Goal: Task Accomplishment & Management: Use online tool/utility

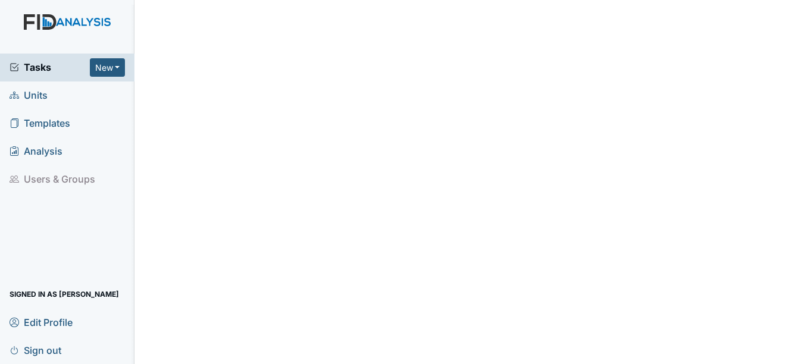
click at [43, 95] on span "Units" at bounding box center [29, 95] width 38 height 18
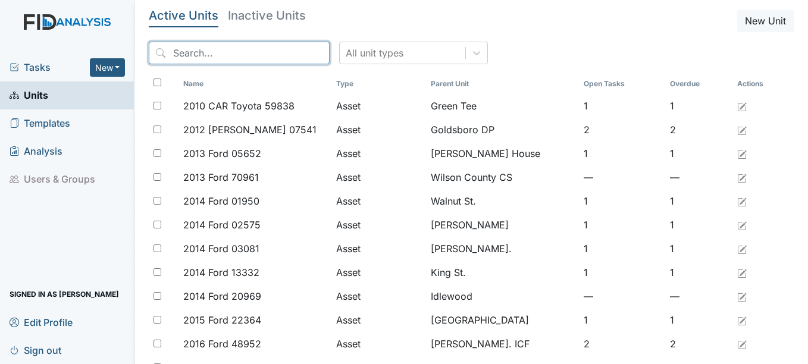
click at [215, 58] on input "search" at bounding box center [239, 53] width 181 height 23
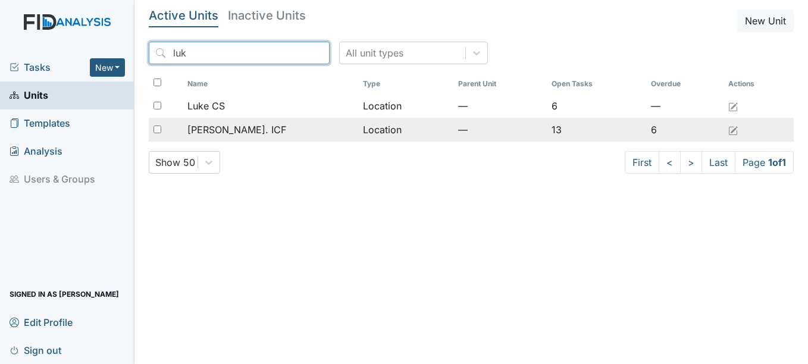
type input "luk"
click at [220, 133] on span "[PERSON_NAME]. ICF" at bounding box center [236, 130] width 99 height 14
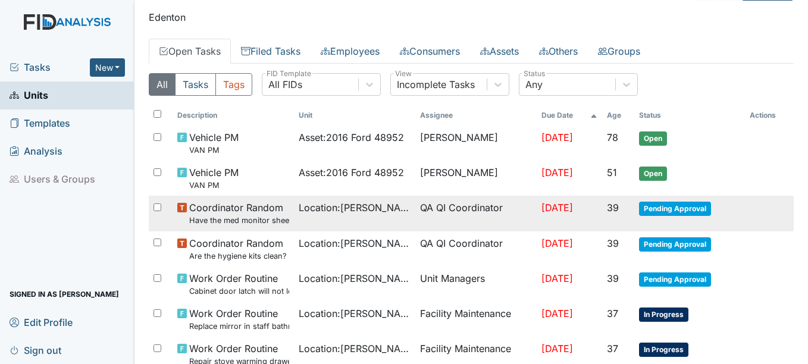
scroll to position [60, 0]
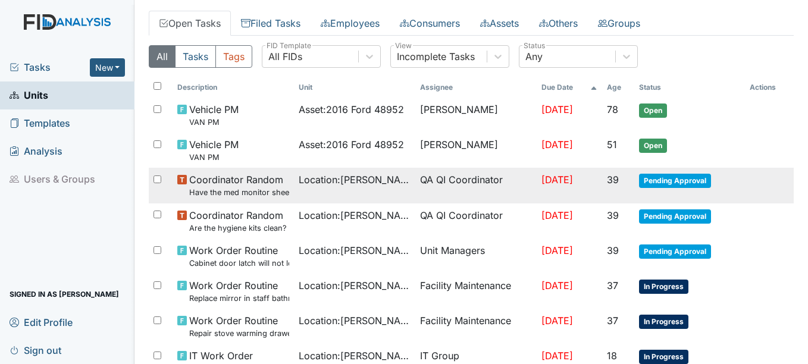
click at [649, 180] on span "Pending Approval" at bounding box center [675, 181] width 72 height 14
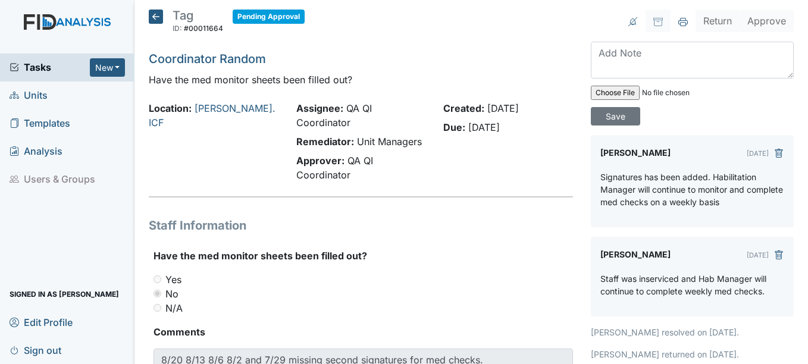
click at [153, 16] on icon at bounding box center [156, 17] width 14 height 14
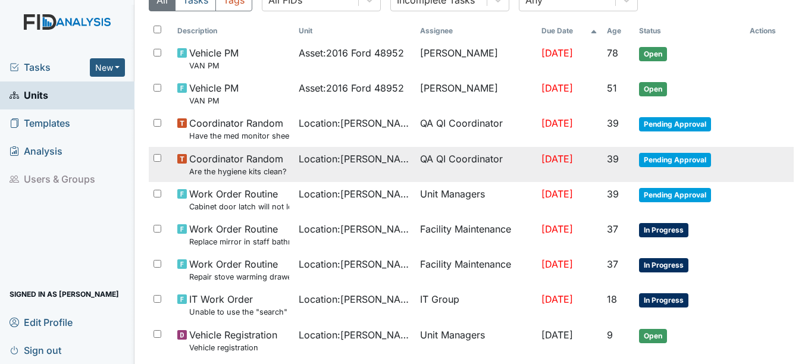
scroll to position [119, 0]
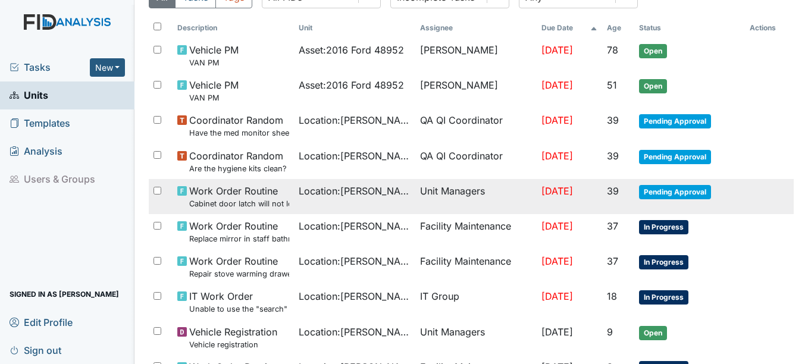
click at [653, 191] on span "Pending Approval" at bounding box center [675, 192] width 72 height 14
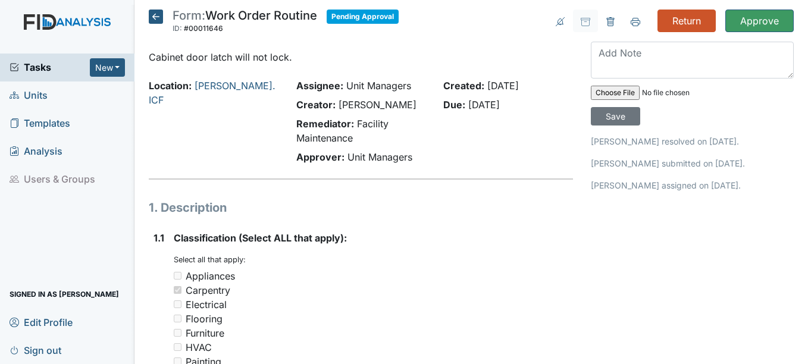
click at [158, 23] on icon at bounding box center [156, 17] width 14 height 14
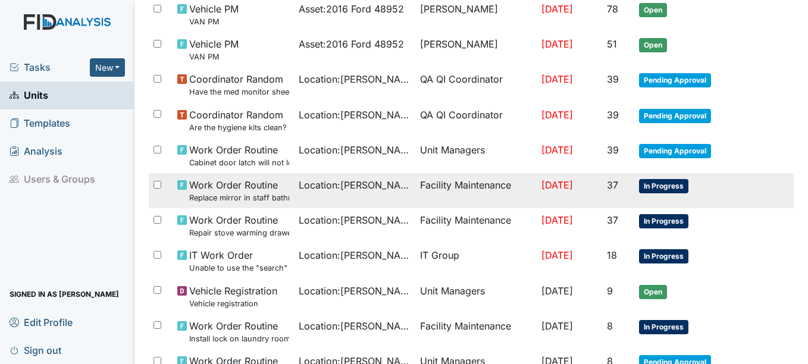
scroll to position [179, 0]
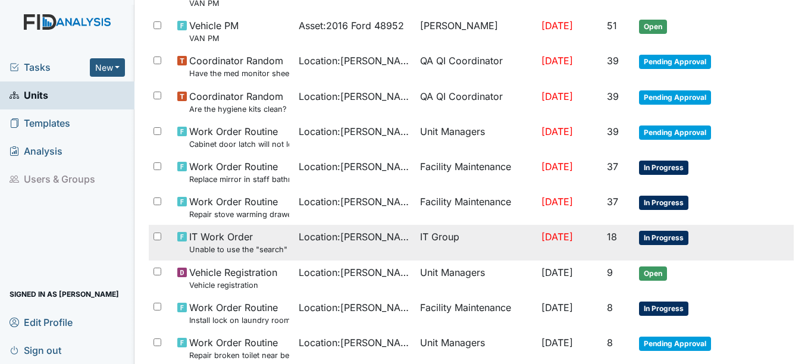
click at [659, 237] on span "In Progress" at bounding box center [663, 238] width 49 height 14
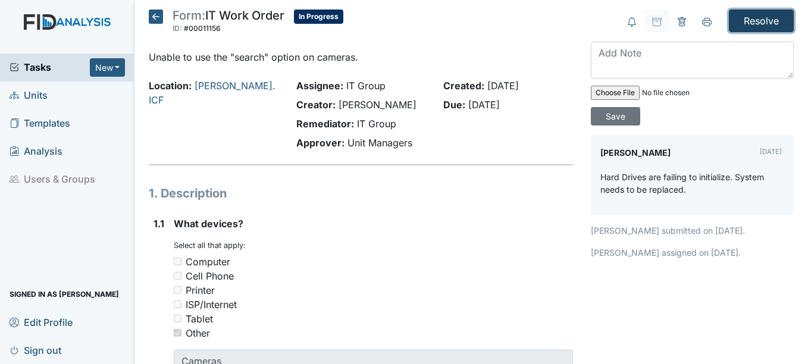
click at [742, 26] on input "Resolve" at bounding box center [761, 21] width 65 height 23
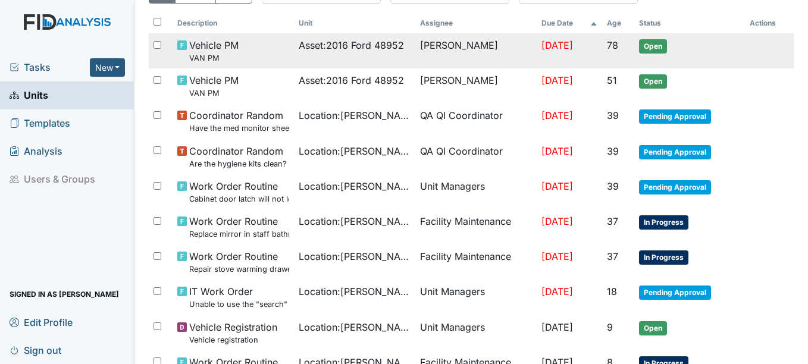
scroll to position [179, 0]
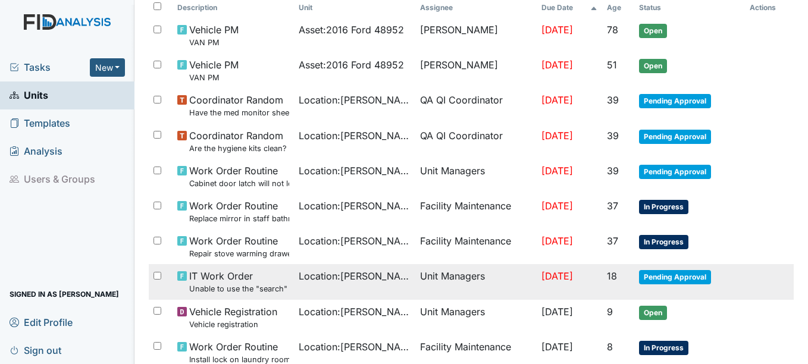
click at [678, 277] on span "Pending Approval" at bounding box center [675, 277] width 72 height 14
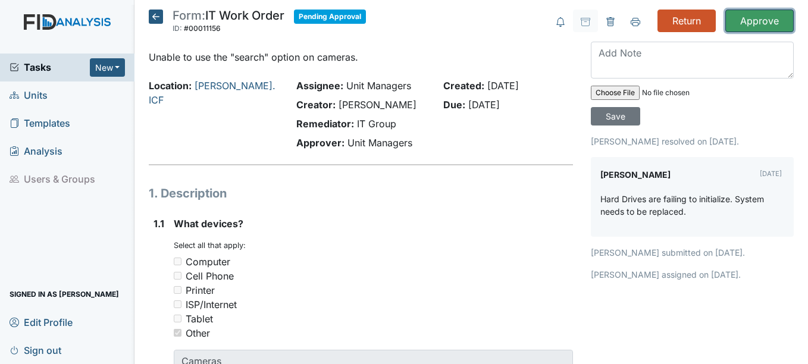
click at [733, 18] on input "Approve" at bounding box center [759, 21] width 68 height 23
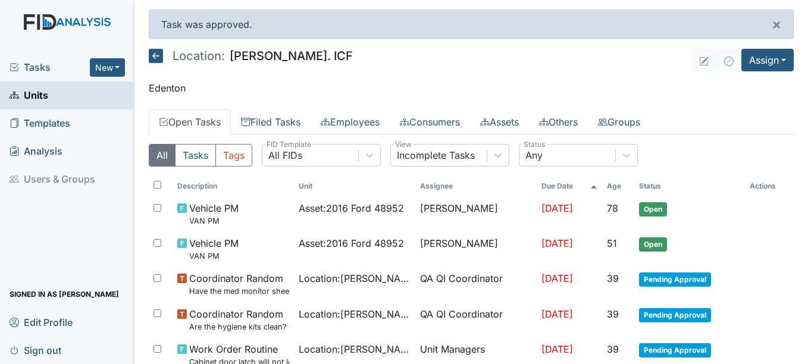
click at [29, 70] on span "Tasks" at bounding box center [50, 67] width 80 height 14
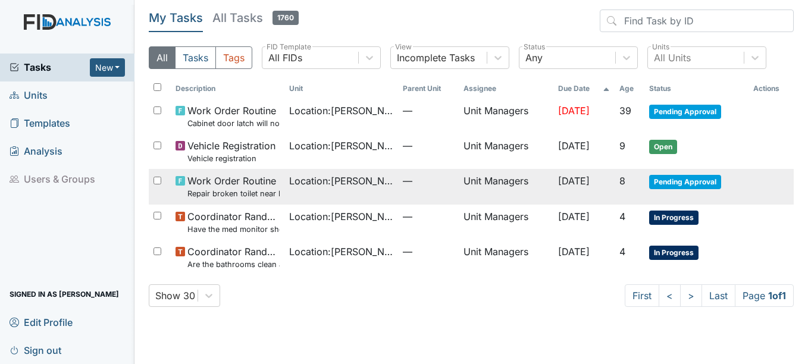
click at [691, 189] on span "Pending Approval" at bounding box center [685, 182] width 72 height 14
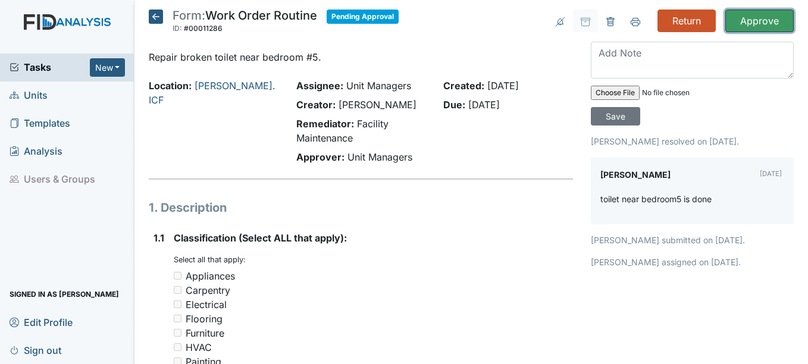
click at [746, 26] on input "Approve" at bounding box center [759, 21] width 68 height 23
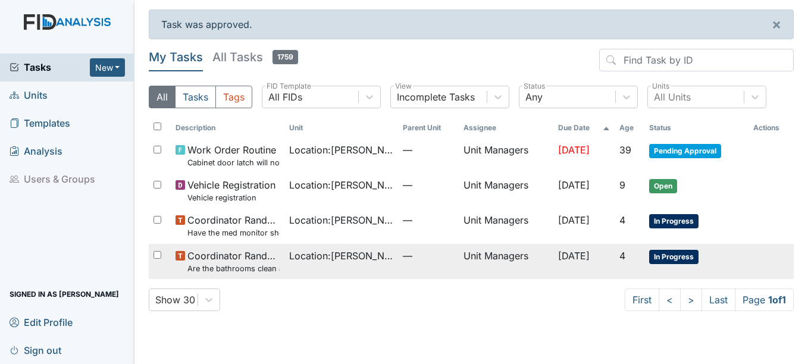
click at [683, 262] on span "In Progress" at bounding box center [673, 257] width 49 height 14
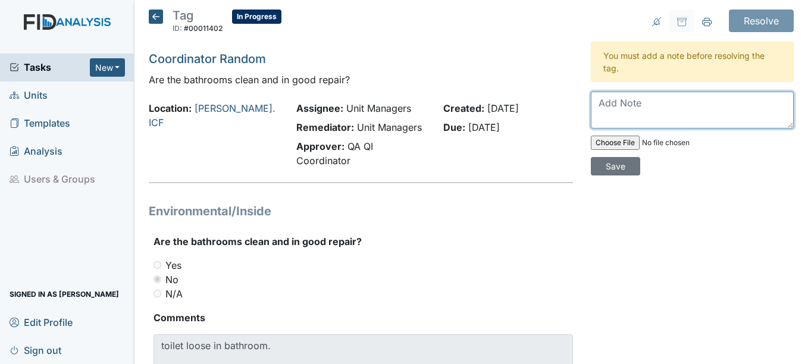
click at [611, 102] on textarea at bounding box center [692, 110] width 203 height 37
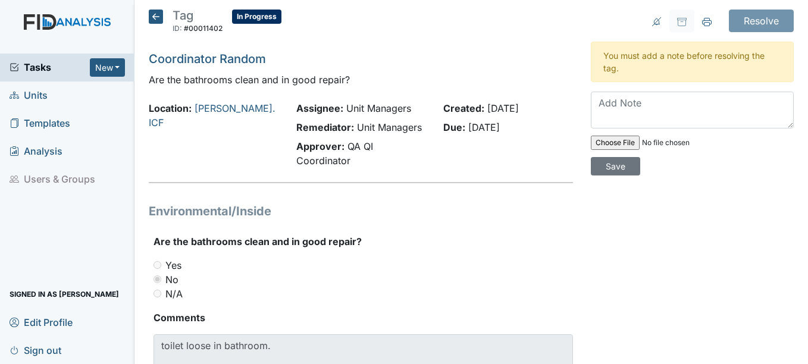
click at [151, 20] on icon at bounding box center [156, 17] width 14 height 14
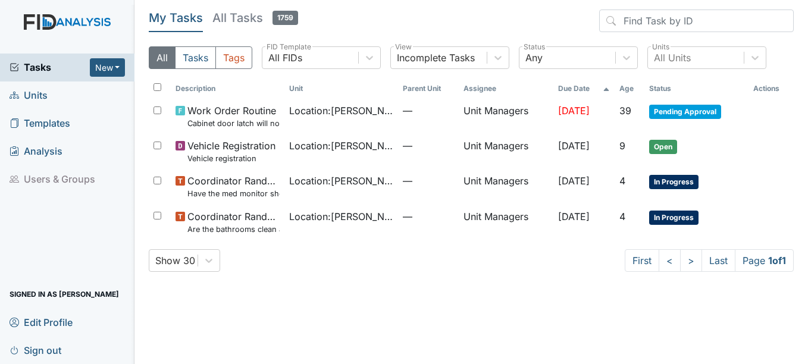
click at [31, 95] on span "Units" at bounding box center [29, 95] width 38 height 18
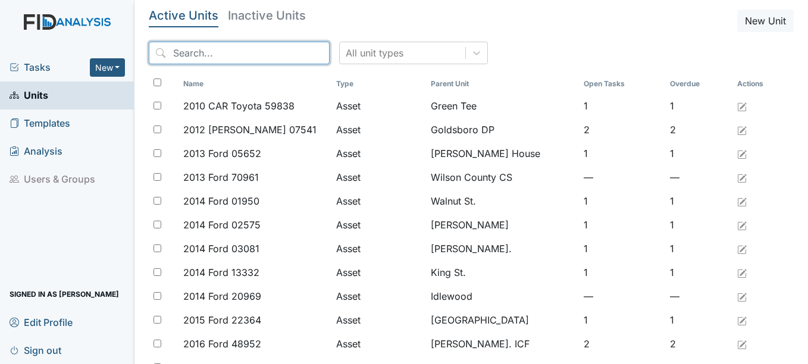
click at [239, 56] on input "search" at bounding box center [239, 53] width 181 height 23
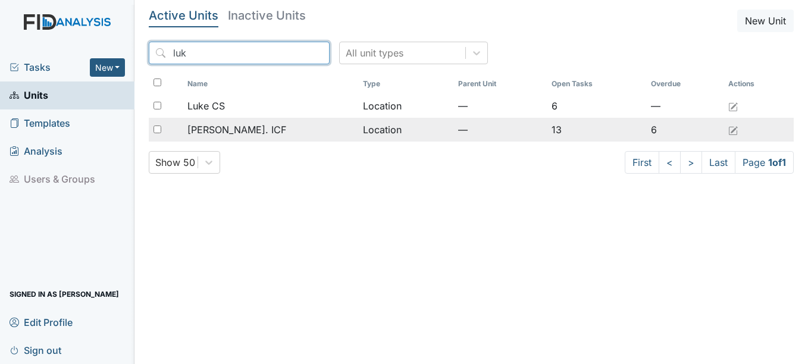
type input "luk"
click at [220, 133] on span "[PERSON_NAME]. ICF" at bounding box center [236, 130] width 99 height 14
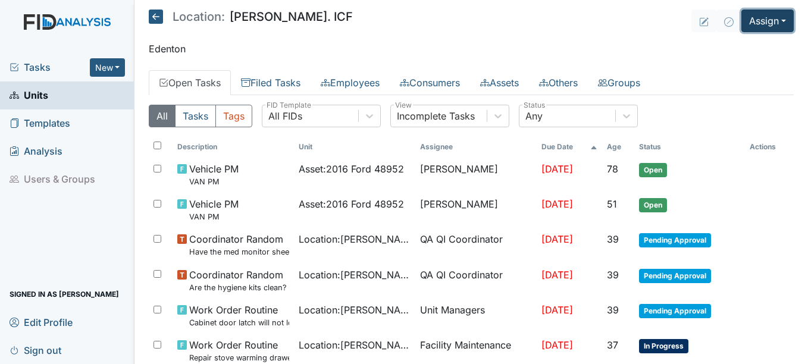
click at [753, 21] on button "Assign" at bounding box center [768, 21] width 52 height 23
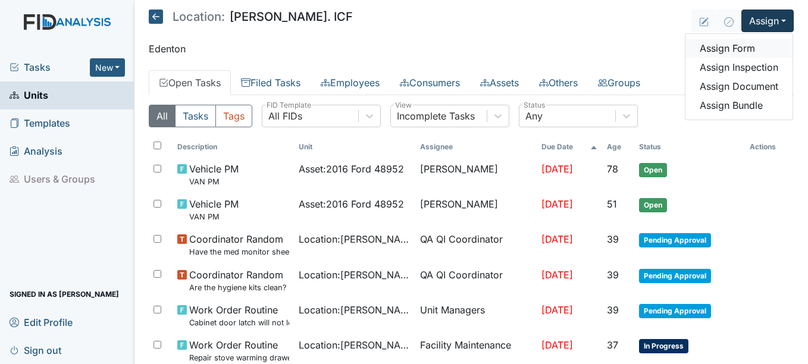
click at [714, 45] on link "Assign Form" at bounding box center [739, 48] width 107 height 19
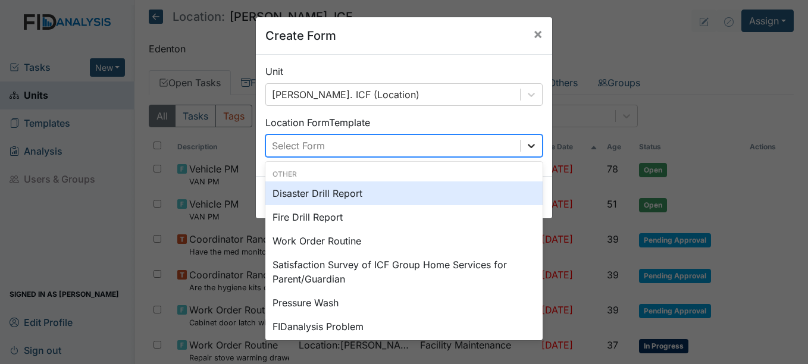
click at [526, 150] on icon at bounding box center [532, 146] width 12 height 12
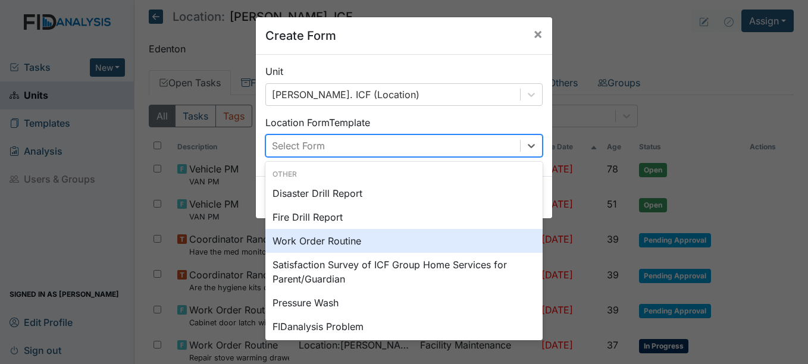
click at [323, 236] on div "Work Order Routine" at bounding box center [403, 241] width 277 height 24
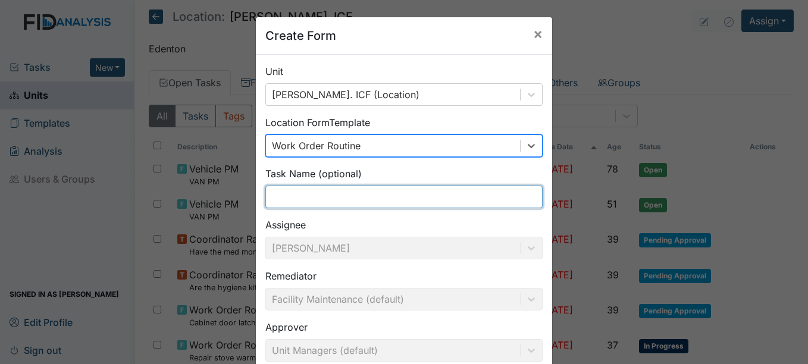
click at [310, 202] on input "text" at bounding box center [403, 197] width 277 height 23
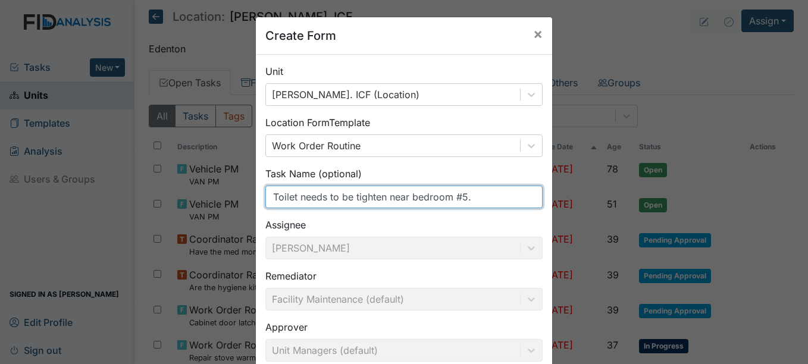
scroll to position [127, 0]
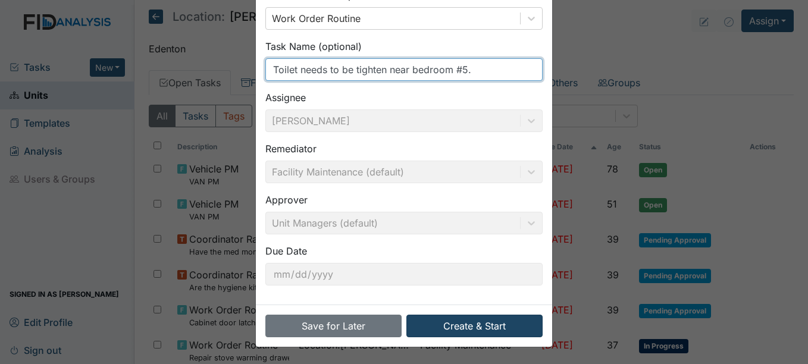
type input "Toilet needs to be tighten near bedroom #5."
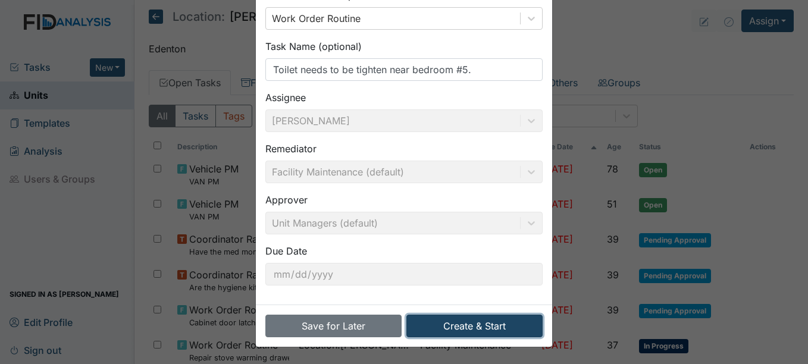
click at [470, 324] on button "Create & Start" at bounding box center [474, 326] width 136 height 23
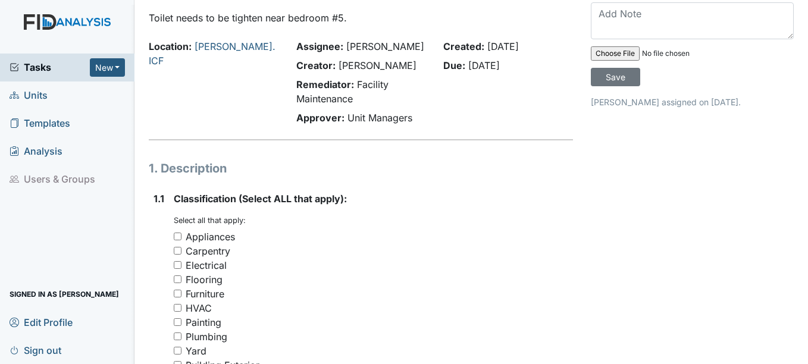
scroll to position [179, 0]
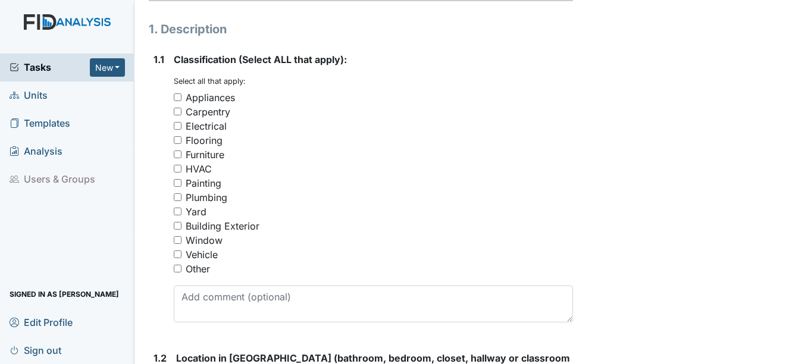
click at [221, 195] on div "Plumbing" at bounding box center [207, 197] width 42 height 14
click at [182, 195] on input "Plumbing" at bounding box center [178, 197] width 8 height 8
checkbox input "true"
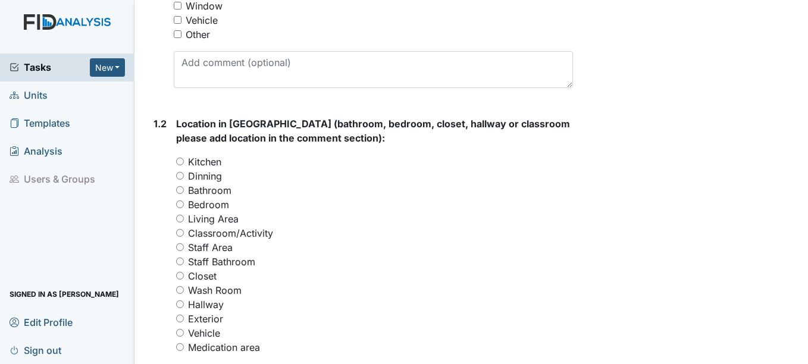
scroll to position [417, 0]
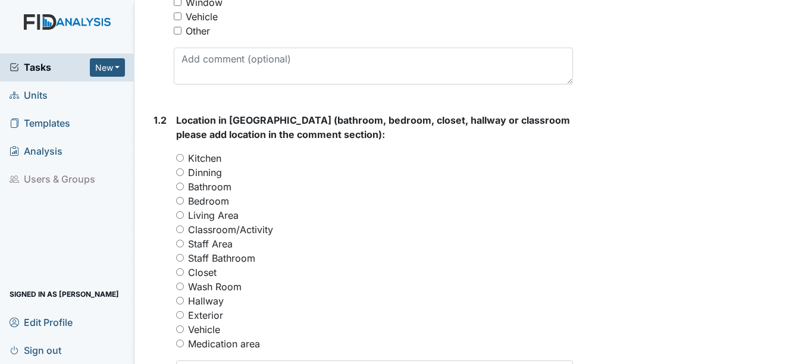
click at [220, 191] on label "Bathroom" at bounding box center [209, 187] width 43 height 14
click at [184, 190] on input "Bathroom" at bounding box center [180, 187] width 8 height 8
radio input "true"
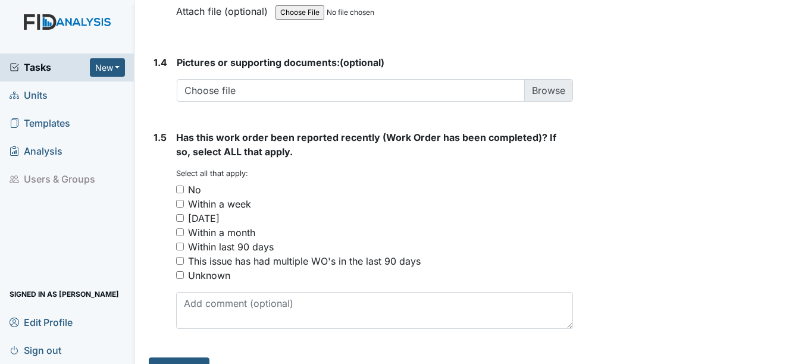
scroll to position [941, 0]
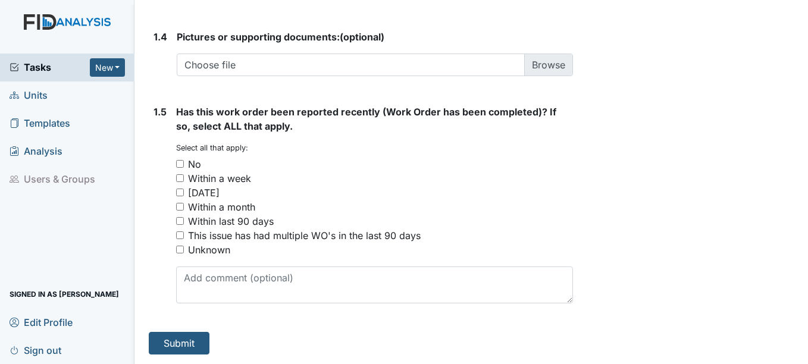
click at [196, 163] on div "No" at bounding box center [194, 164] width 13 height 14
click at [184, 163] on input "No" at bounding box center [180, 164] width 8 height 8
checkbox input "true"
click at [206, 336] on button "Submit" at bounding box center [179, 343] width 61 height 23
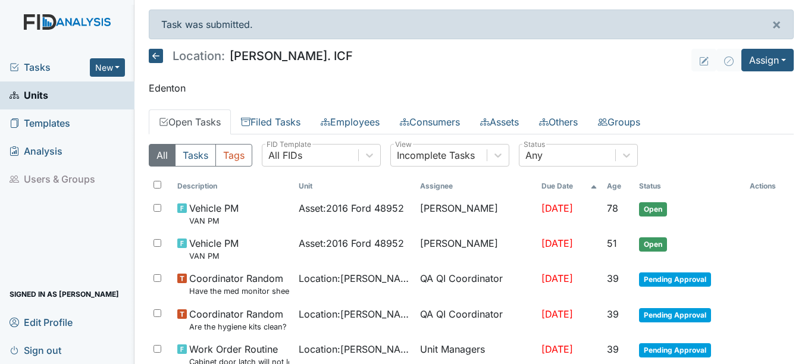
click at [149, 59] on icon at bounding box center [156, 56] width 14 height 14
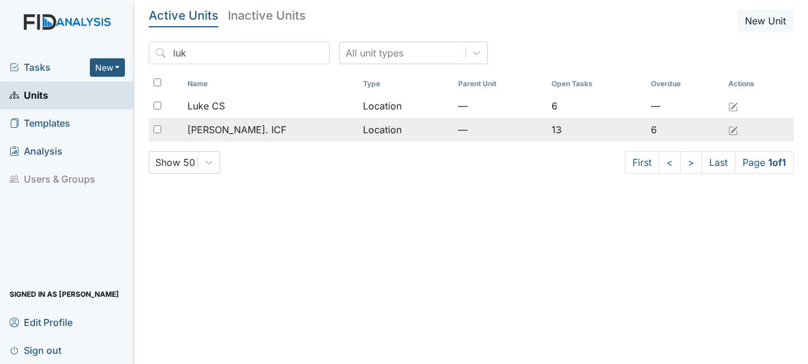
click at [358, 129] on td "Location" at bounding box center [405, 130] width 95 height 24
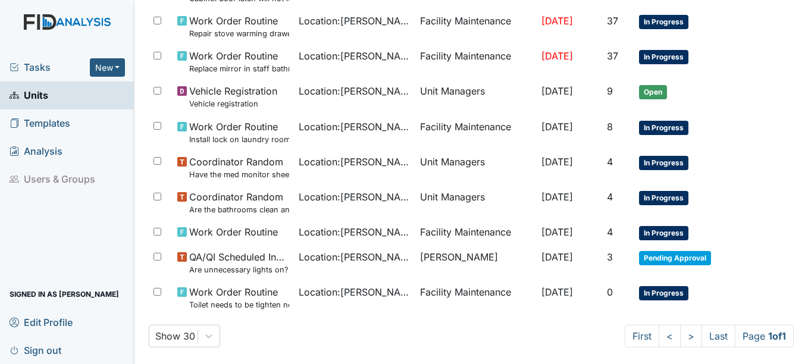
scroll to position [336, 0]
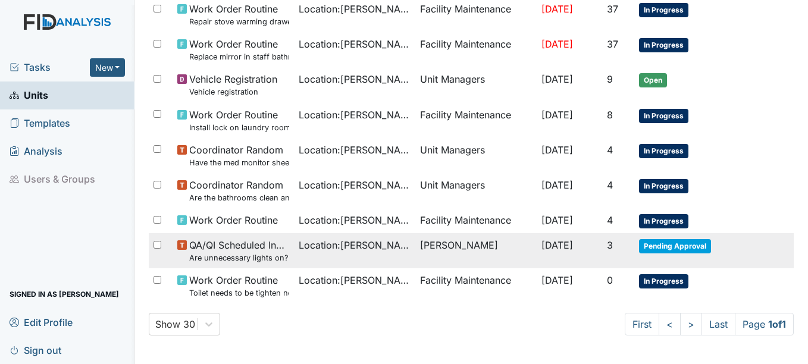
click at [656, 241] on span "Pending Approval" at bounding box center [675, 246] width 72 height 14
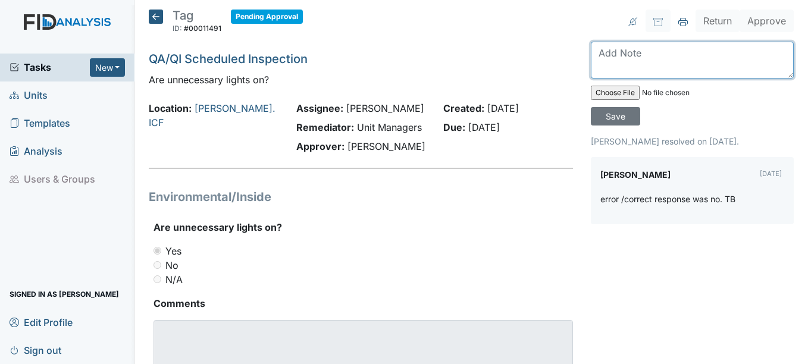
click at [650, 64] on textarea at bounding box center [692, 60] width 203 height 37
type textarea "error"
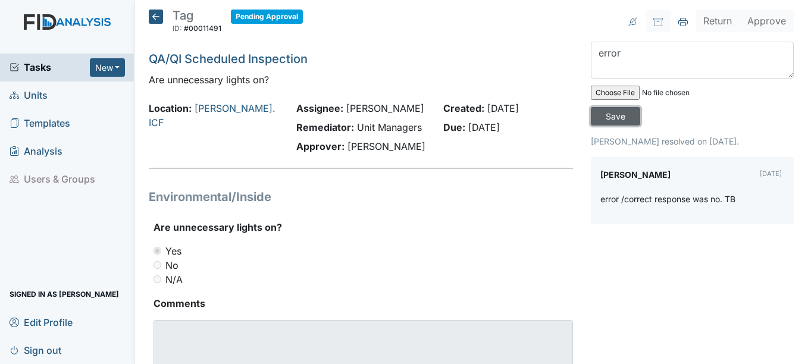
click at [599, 123] on input "Save" at bounding box center [615, 116] width 49 height 18
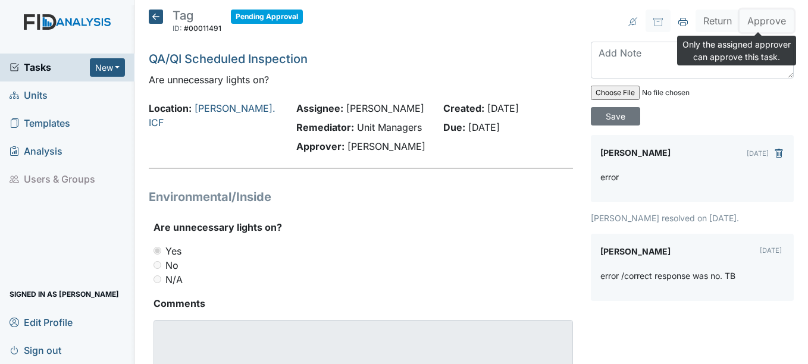
click at [764, 25] on button "Approve" at bounding box center [767, 21] width 54 height 23
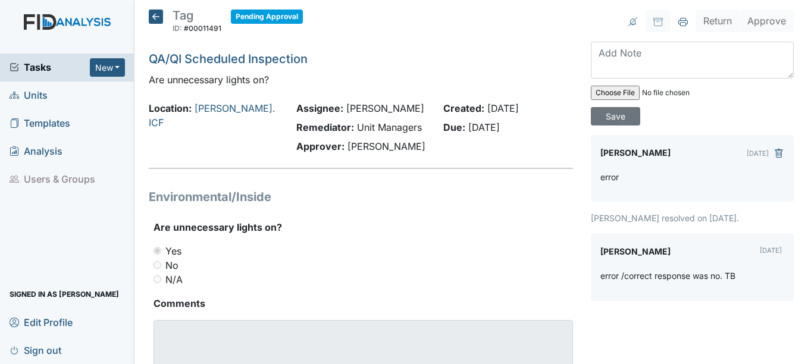
click at [538, 276] on div "N/A" at bounding box center [363, 280] width 419 height 14
click at [159, 12] on icon at bounding box center [156, 17] width 14 height 14
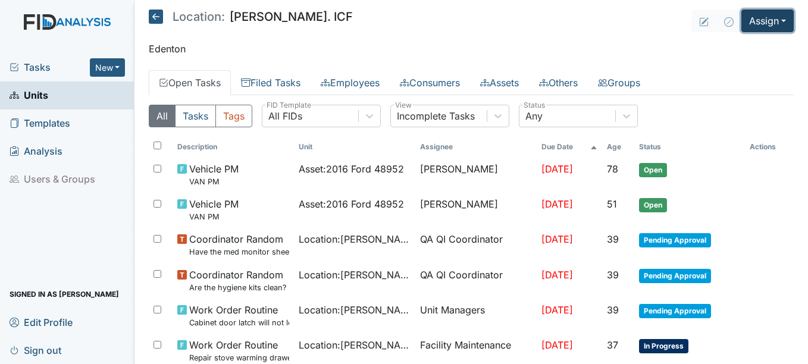
click at [755, 20] on button "Assign" at bounding box center [768, 21] width 52 height 23
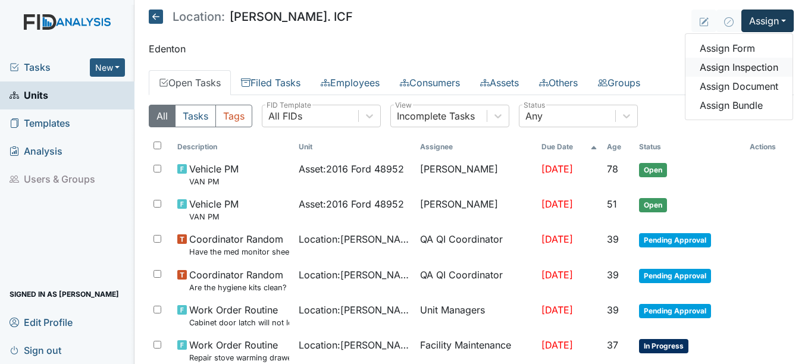
click at [720, 69] on link "Assign Inspection" at bounding box center [739, 67] width 107 height 19
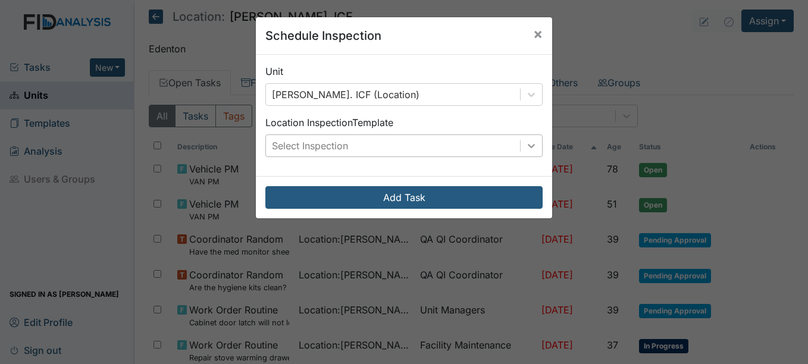
click at [521, 154] on div at bounding box center [531, 145] width 21 height 21
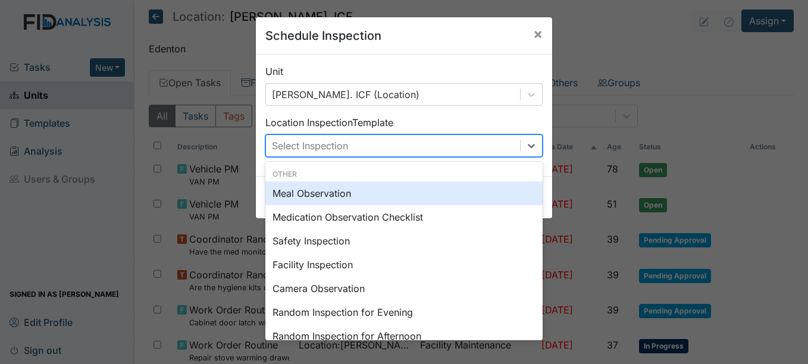
click at [326, 193] on div "Meal Observation" at bounding box center [403, 194] width 277 height 24
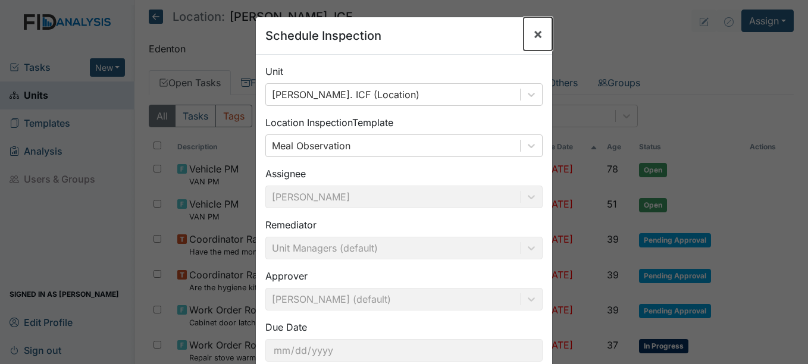
click at [533, 37] on span "×" at bounding box center [538, 33] width 10 height 17
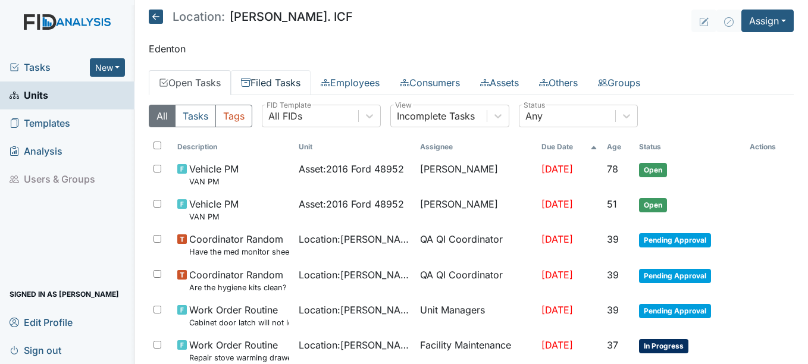
click at [251, 82] on icon at bounding box center [246, 83] width 10 height 10
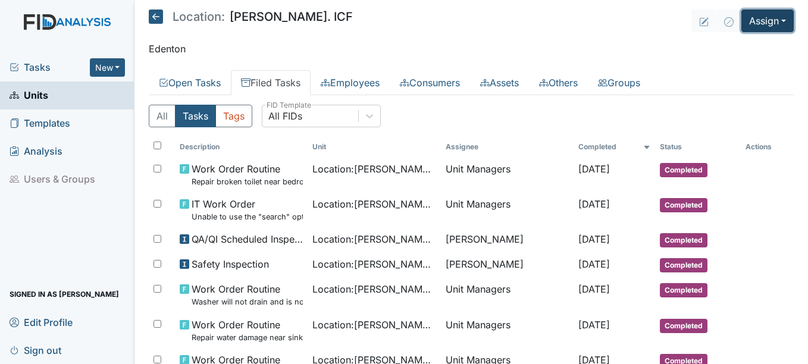
click at [763, 24] on button "Assign" at bounding box center [768, 21] width 52 height 23
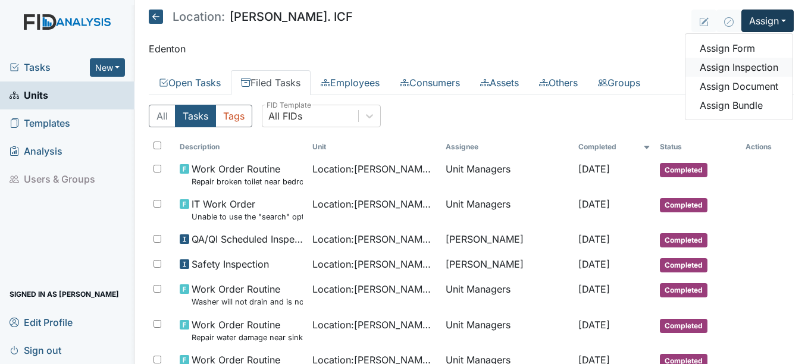
click at [740, 71] on link "Assign Inspection" at bounding box center [739, 67] width 107 height 19
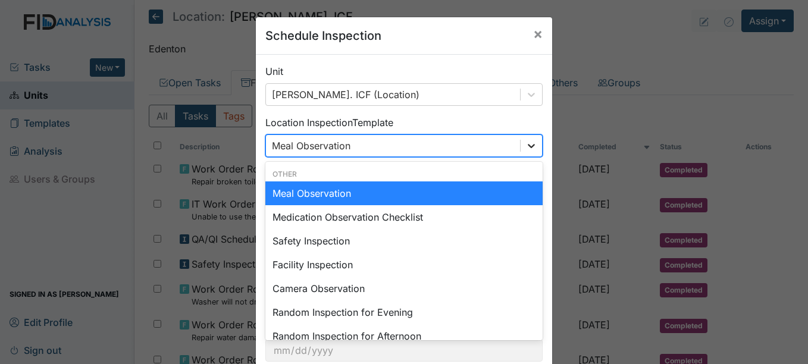
click at [536, 148] on div at bounding box center [531, 145] width 21 height 21
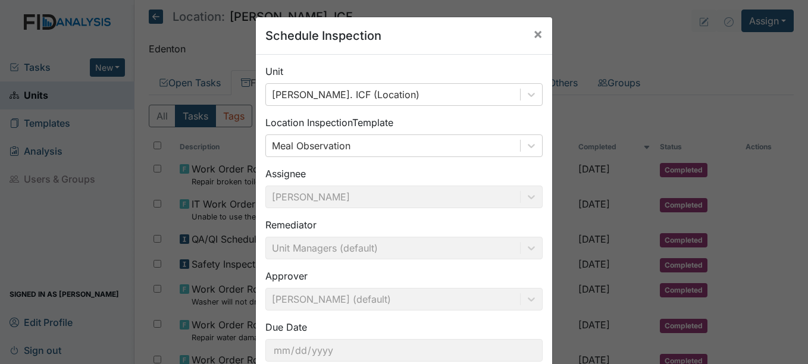
click at [636, 101] on div "Schedule Inspection × Unit Luke St. ICF (Location) Location Inspection Template…" at bounding box center [404, 182] width 808 height 364
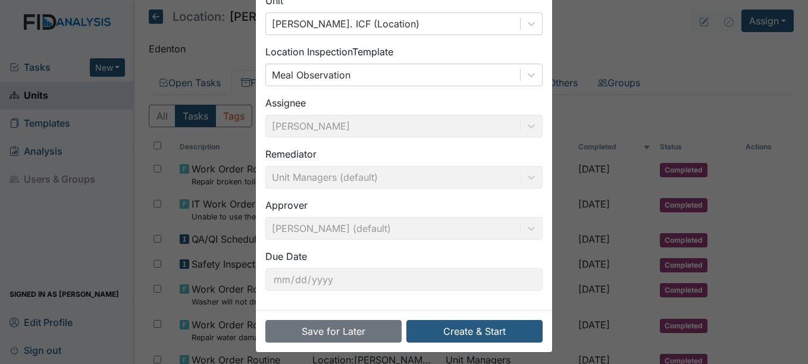
scroll to position [76, 0]
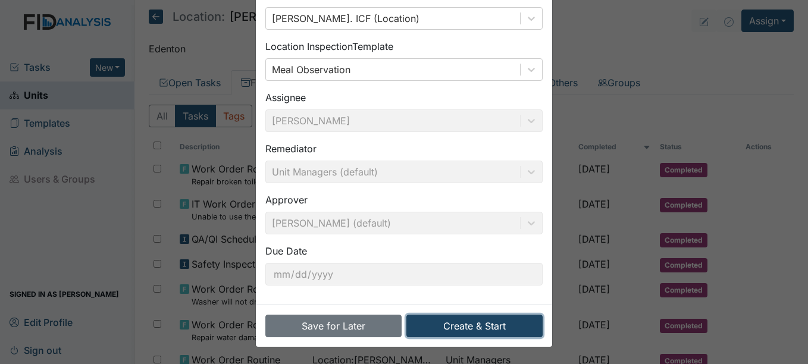
click at [477, 327] on button "Create & Start" at bounding box center [474, 326] width 136 height 23
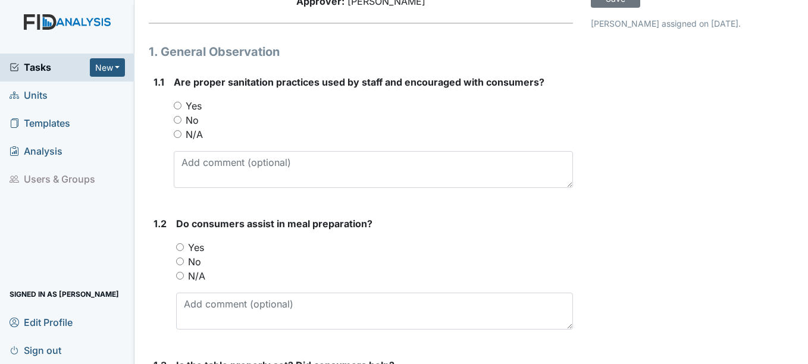
scroll to position [119, 0]
click at [189, 101] on label "Yes" at bounding box center [194, 105] width 16 height 14
click at [182, 101] on input "Yes" at bounding box center [178, 105] width 8 height 8
radio input "true"
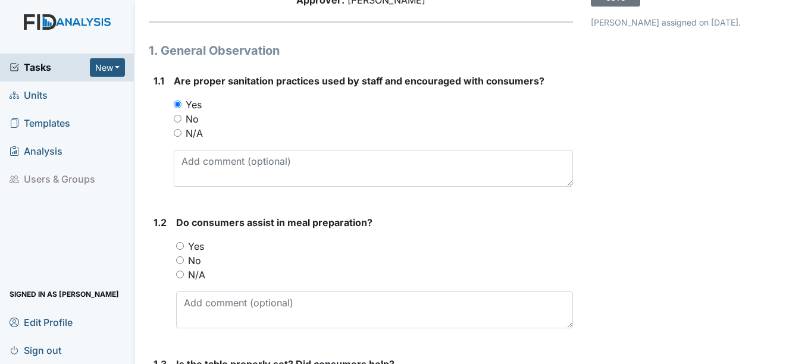
click at [193, 246] on label "Yes" at bounding box center [196, 246] width 16 height 14
click at [184, 246] on input "Yes" at bounding box center [180, 246] width 8 height 8
radio input "true"
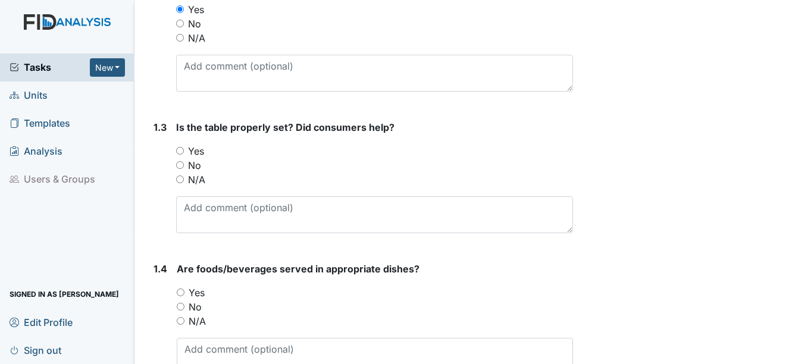
scroll to position [357, 0]
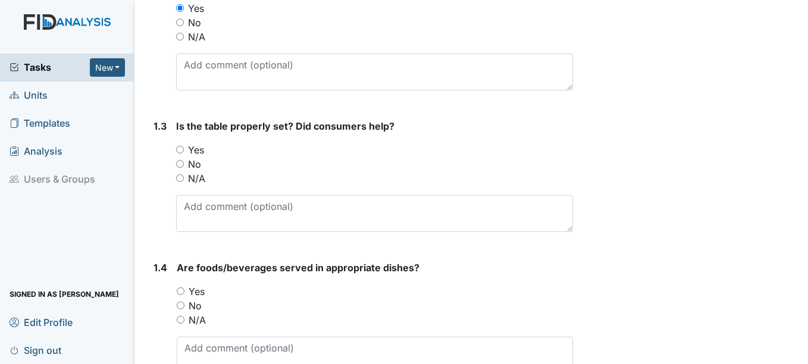
click at [195, 151] on label "Yes" at bounding box center [196, 150] width 16 height 14
click at [184, 151] on input "Yes" at bounding box center [180, 150] width 8 height 8
radio input "true"
click at [199, 291] on label "Yes" at bounding box center [197, 291] width 16 height 14
click at [184, 291] on input "Yes" at bounding box center [181, 291] width 8 height 8
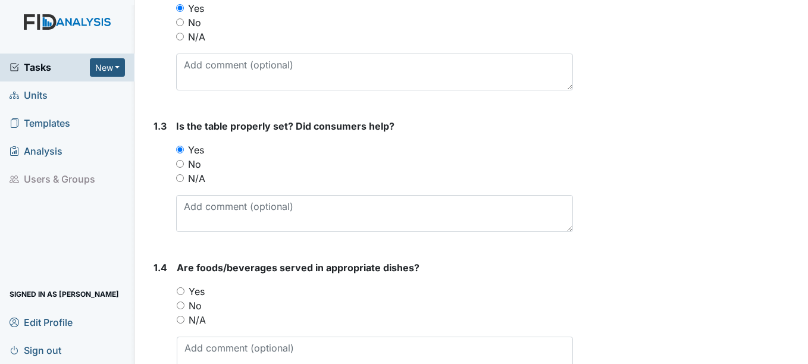
radio input "true"
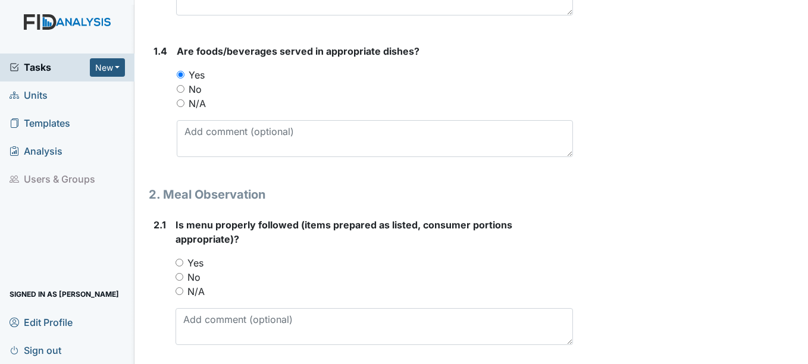
scroll to position [595, 0]
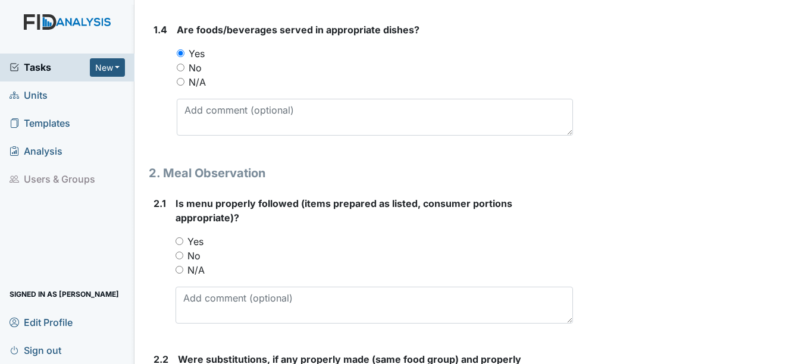
click at [194, 240] on label "Yes" at bounding box center [195, 241] width 16 height 14
click at [183, 240] on input "Yes" at bounding box center [180, 241] width 8 height 8
radio input "true"
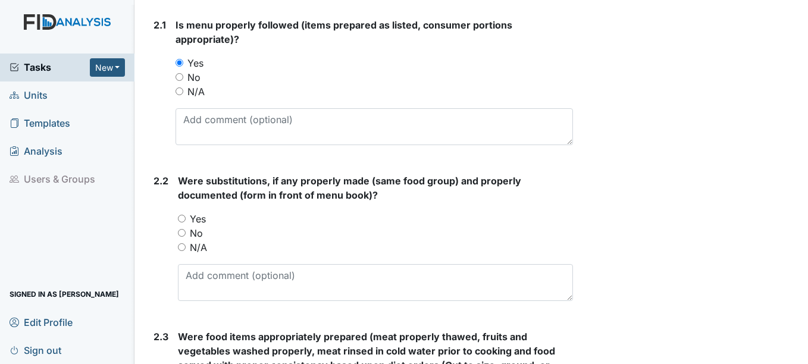
click at [193, 247] on label "N/A" at bounding box center [198, 247] width 17 height 14
click at [186, 247] on input "N/A" at bounding box center [182, 247] width 8 height 8
radio input "true"
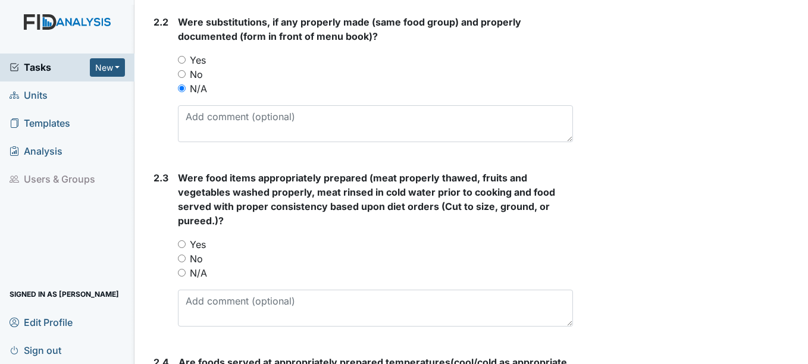
scroll to position [952, 0]
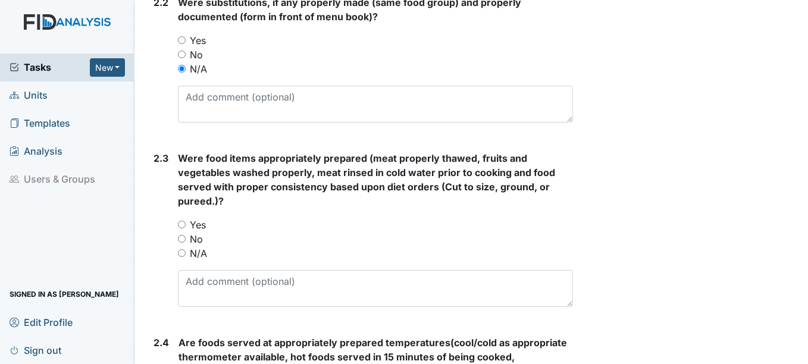
click at [193, 226] on label "Yes" at bounding box center [198, 225] width 16 height 14
click at [186, 226] on input "Yes" at bounding box center [182, 225] width 8 height 8
radio input "true"
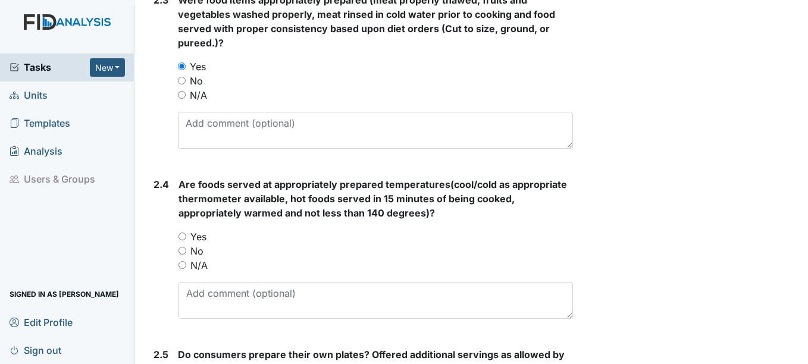
scroll to position [1131, 0]
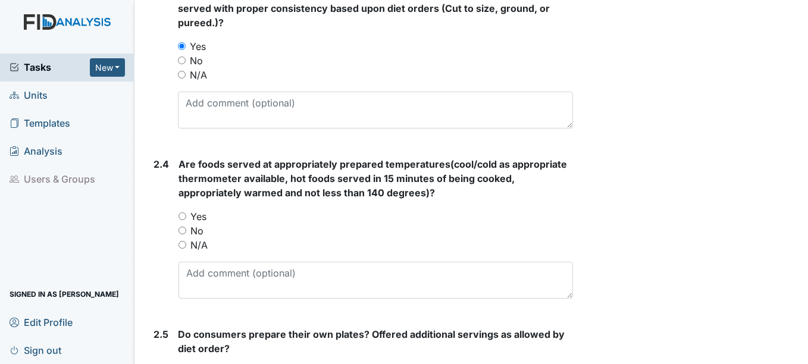
click at [196, 220] on label "Yes" at bounding box center [198, 216] width 16 height 14
click at [186, 220] on input "Yes" at bounding box center [183, 216] width 8 height 8
radio input "true"
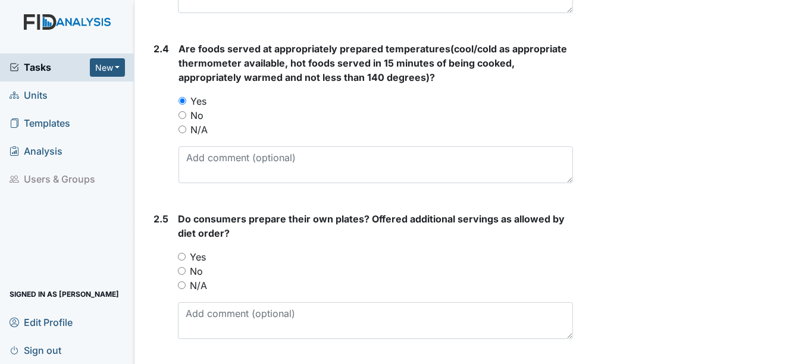
scroll to position [1250, 0]
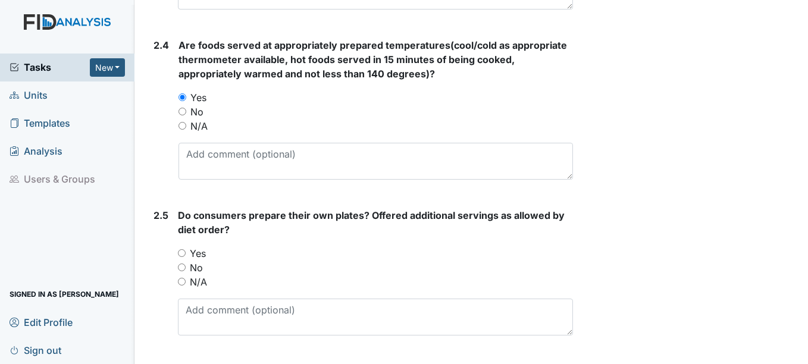
click at [192, 254] on label "Yes" at bounding box center [198, 253] width 16 height 14
click at [186, 254] on input "Yes" at bounding box center [182, 253] width 8 height 8
radio input "true"
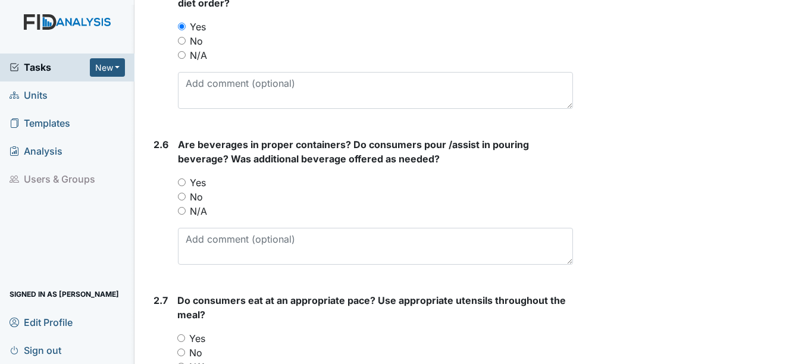
scroll to position [1488, 0]
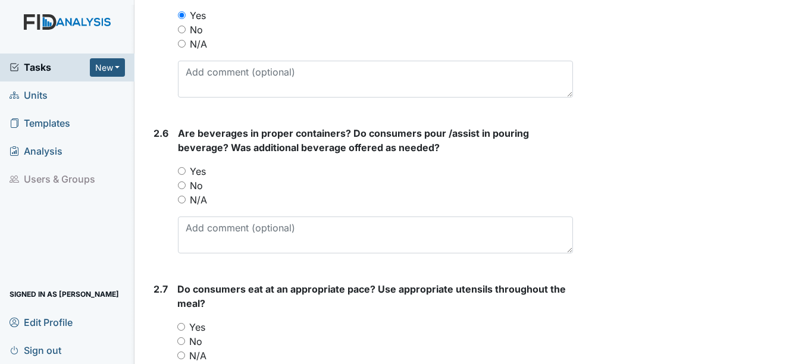
click at [200, 175] on label "Yes" at bounding box center [198, 171] width 16 height 14
click at [186, 175] on input "Yes" at bounding box center [182, 171] width 8 height 8
radio input "true"
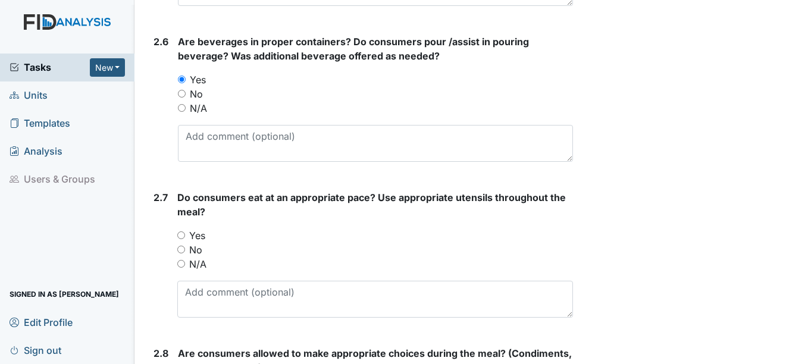
scroll to position [1607, 0]
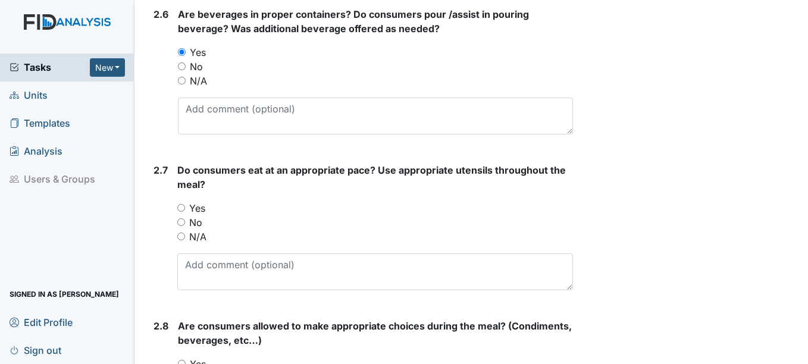
click at [187, 208] on div "Yes" at bounding box center [374, 208] width 395 height 14
click at [201, 204] on label "Yes" at bounding box center [197, 208] width 16 height 14
click at [185, 204] on input "Yes" at bounding box center [181, 208] width 8 height 8
radio input "true"
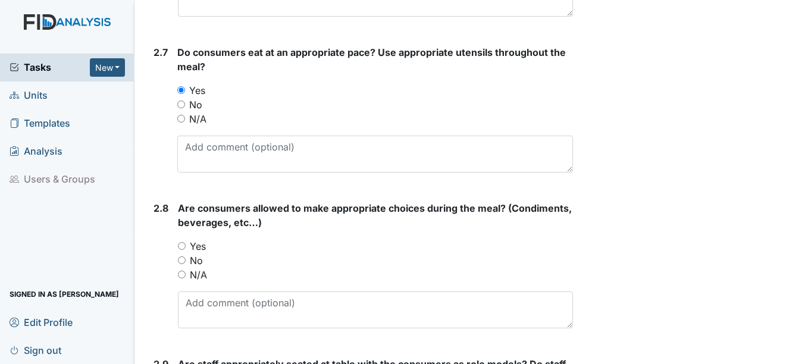
scroll to position [1726, 0]
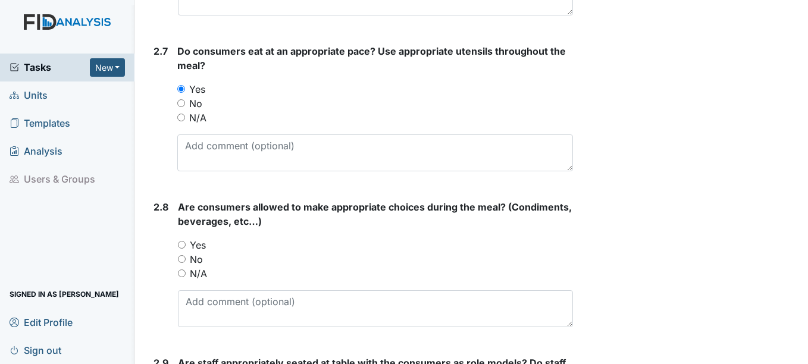
click at [204, 245] on label "Yes" at bounding box center [198, 245] width 16 height 14
click at [186, 245] on input "Yes" at bounding box center [182, 245] width 8 height 8
radio input "true"
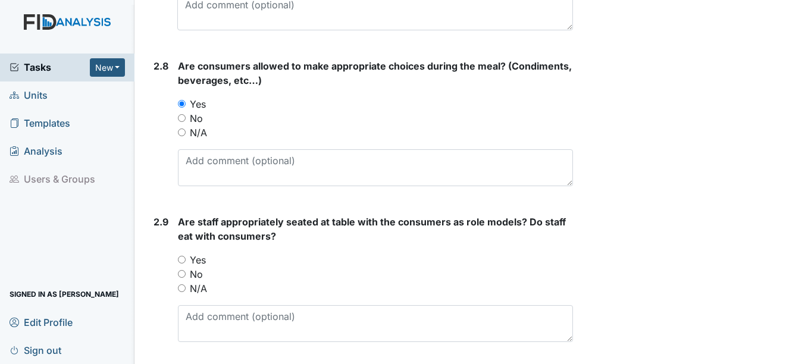
scroll to position [1904, 0]
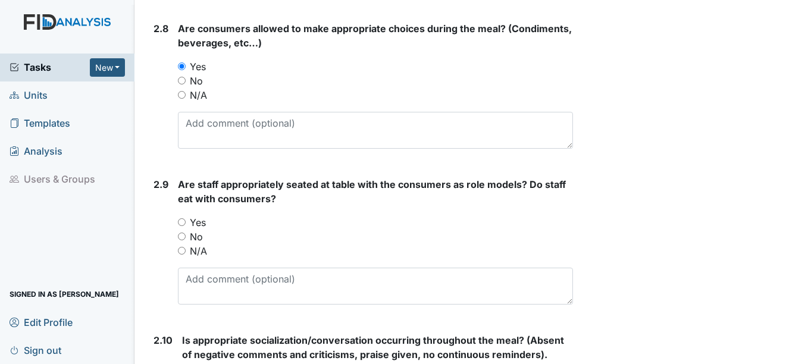
click at [201, 223] on label "Yes" at bounding box center [198, 222] width 16 height 14
click at [186, 223] on input "Yes" at bounding box center [182, 222] width 8 height 8
radio input "true"
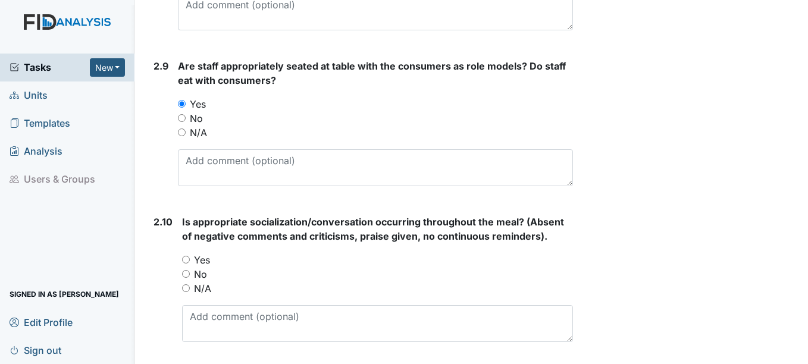
scroll to position [2083, 0]
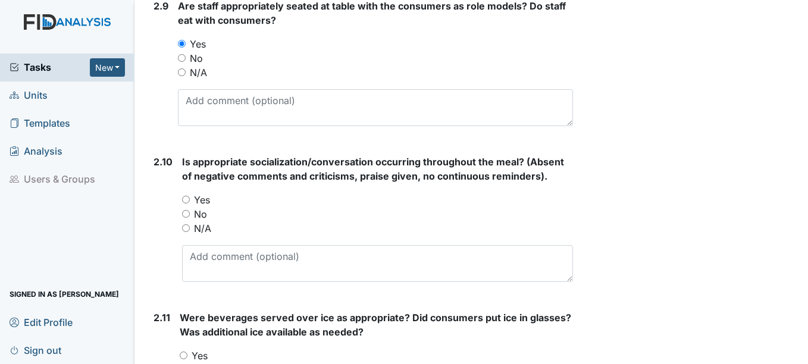
click at [200, 202] on label "Yes" at bounding box center [202, 200] width 16 height 14
click at [190, 202] on input "Yes" at bounding box center [186, 200] width 8 height 8
radio input "true"
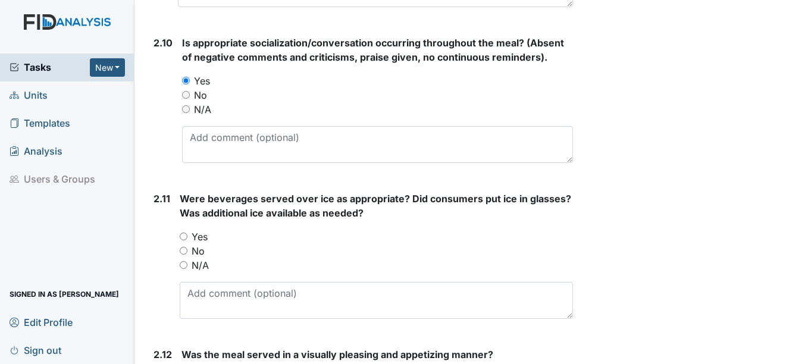
click at [204, 239] on label "Yes" at bounding box center [200, 237] width 16 height 14
click at [187, 239] on input "Yes" at bounding box center [184, 237] width 8 height 8
radio input "true"
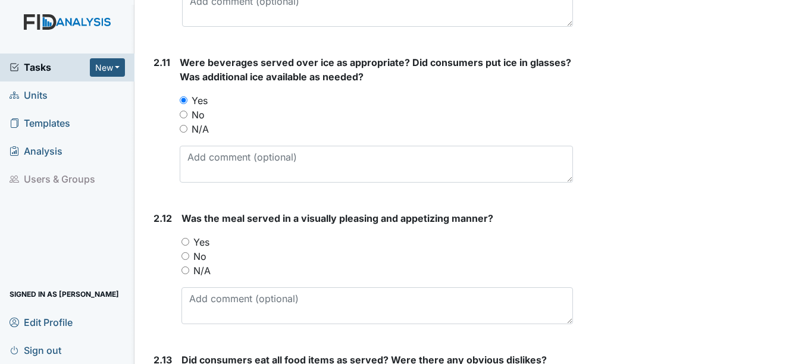
scroll to position [2381, 0]
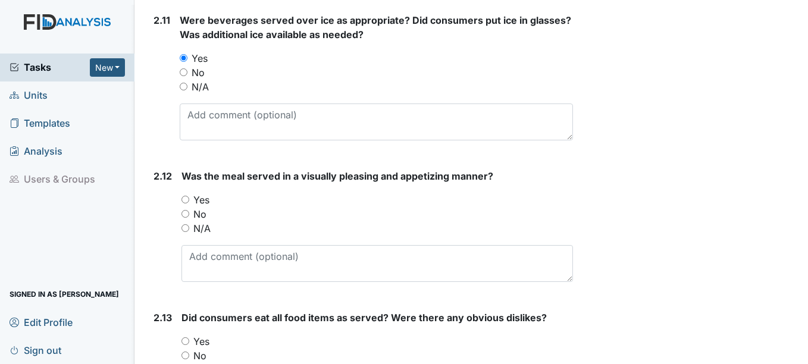
click at [203, 202] on label "Yes" at bounding box center [201, 200] width 16 height 14
click at [189, 202] on input "Yes" at bounding box center [186, 200] width 8 height 8
radio input "true"
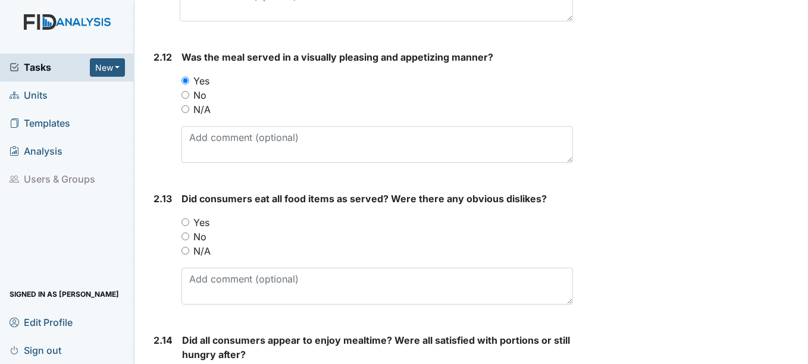
click at [202, 221] on label "Yes" at bounding box center [201, 222] width 16 height 14
click at [189, 221] on input "Yes" at bounding box center [186, 222] width 8 height 8
radio input "true"
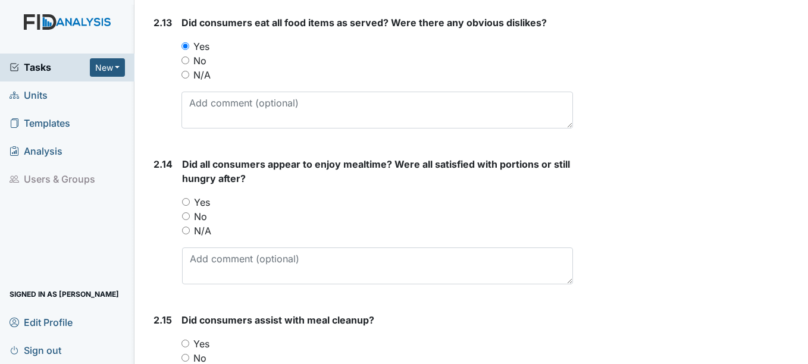
scroll to position [2678, 0]
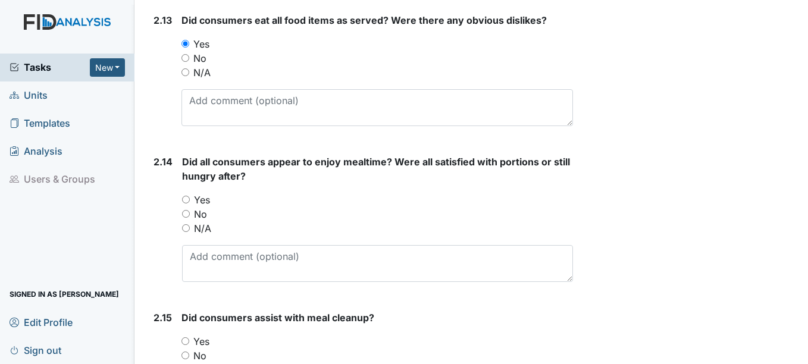
click at [202, 204] on label "Yes" at bounding box center [202, 200] width 16 height 14
click at [190, 204] on input "Yes" at bounding box center [186, 200] width 8 height 8
radio input "true"
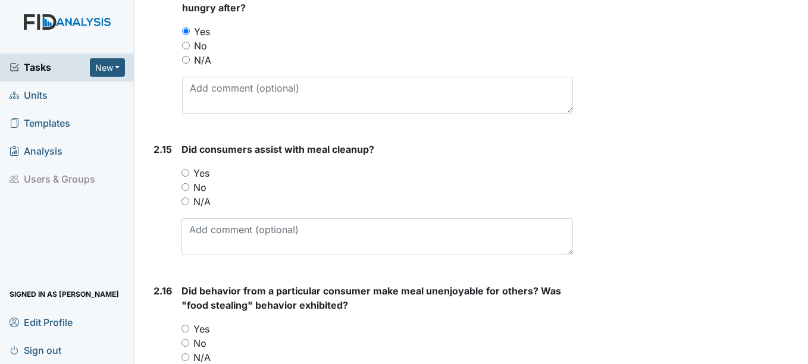
scroll to position [2857, 0]
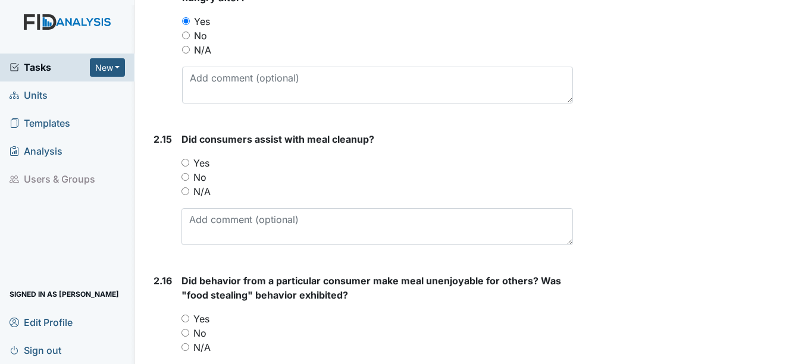
click at [201, 164] on label "Yes" at bounding box center [201, 163] width 16 height 14
click at [189, 164] on input "Yes" at bounding box center [186, 163] width 8 height 8
radio input "true"
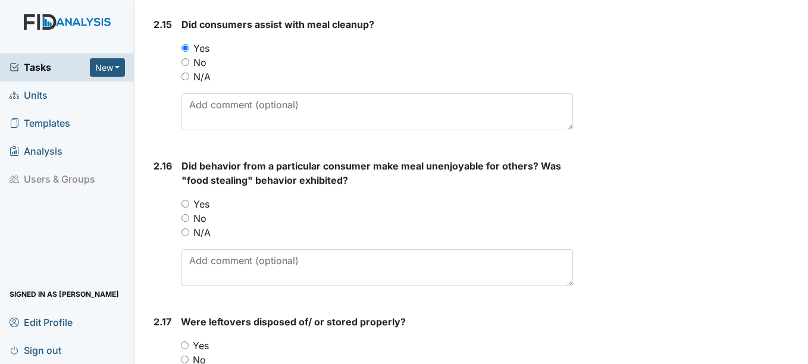
scroll to position [2976, 0]
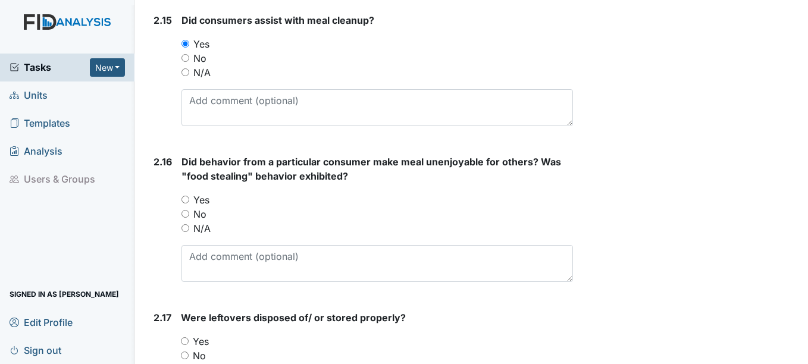
click at [202, 230] on label "N/A" at bounding box center [201, 228] width 17 height 14
click at [189, 230] on input "N/A" at bounding box center [186, 228] width 8 height 8
radio input "true"
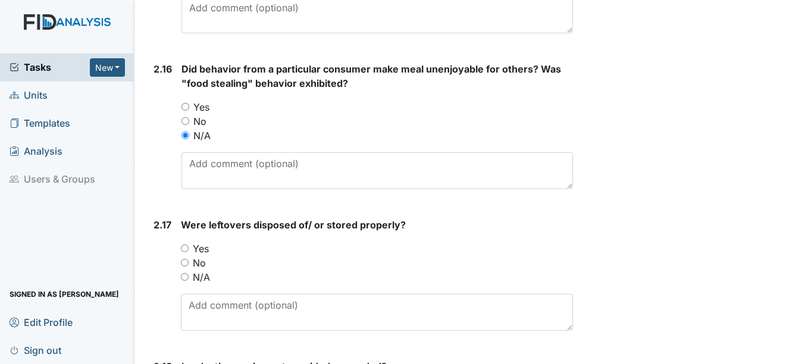
scroll to position [3095, 0]
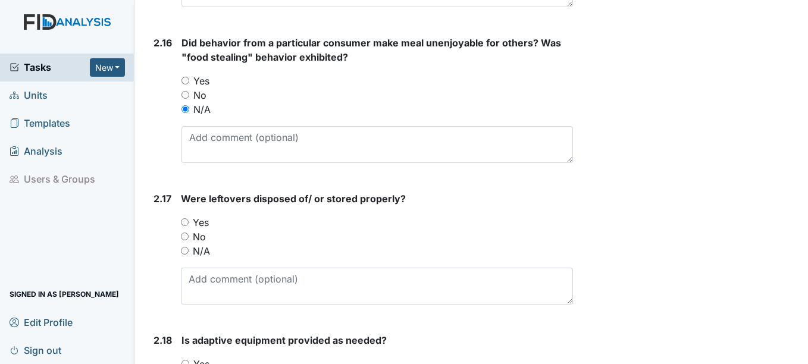
click at [202, 227] on label "Yes" at bounding box center [201, 222] width 16 height 14
click at [189, 226] on input "Yes" at bounding box center [185, 222] width 8 height 8
radio input "true"
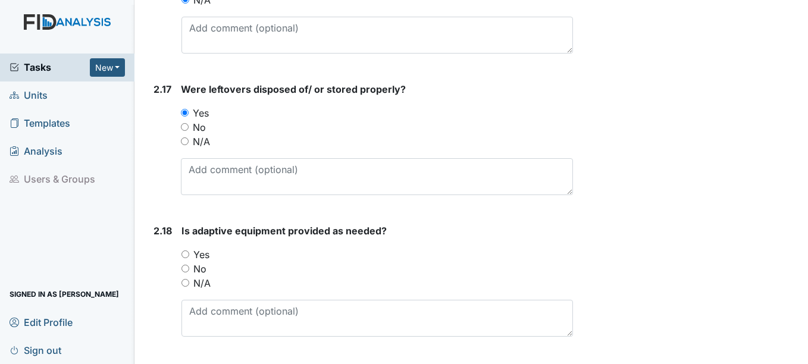
scroll to position [3214, 0]
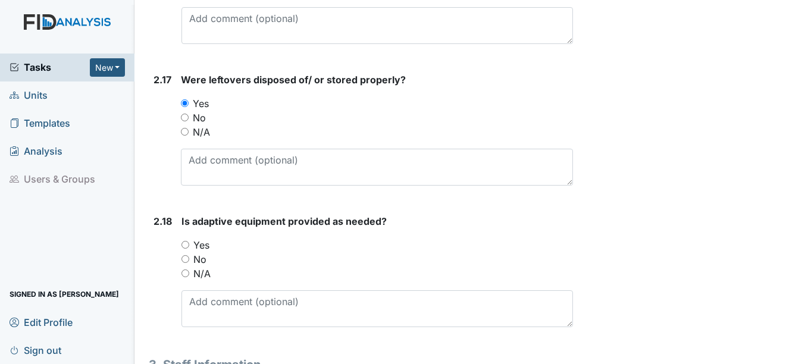
click at [205, 244] on label "Yes" at bounding box center [201, 245] width 16 height 14
click at [189, 244] on input "Yes" at bounding box center [186, 245] width 8 height 8
radio input "true"
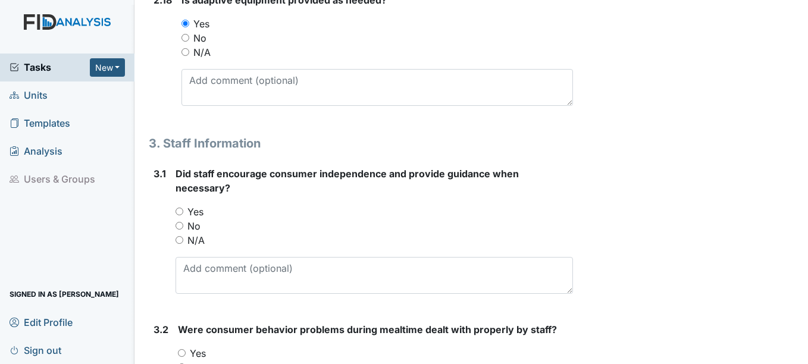
scroll to position [3452, 0]
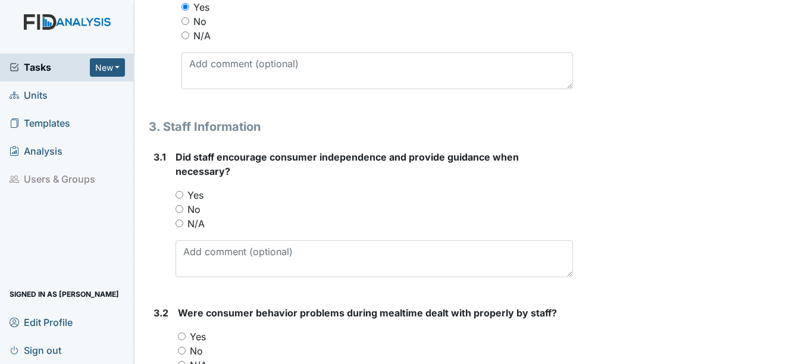
click at [195, 195] on label "Yes" at bounding box center [195, 195] width 16 height 14
click at [183, 195] on input "Yes" at bounding box center [180, 195] width 8 height 8
radio input "true"
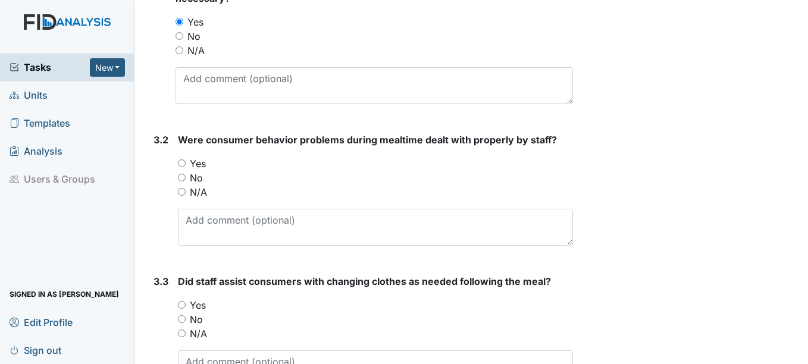
scroll to position [3630, 0]
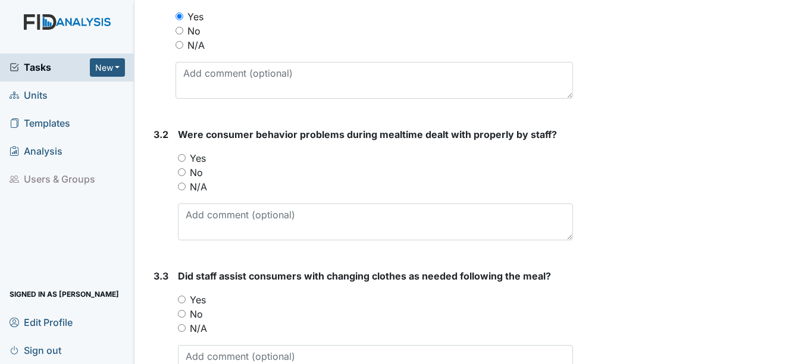
click at [197, 161] on label "Yes" at bounding box center [198, 158] width 16 height 14
click at [186, 161] on input "Yes" at bounding box center [182, 158] width 8 height 8
radio input "true"
click at [195, 298] on label "Yes" at bounding box center [198, 300] width 16 height 14
click at [186, 298] on input "Yes" at bounding box center [182, 300] width 8 height 8
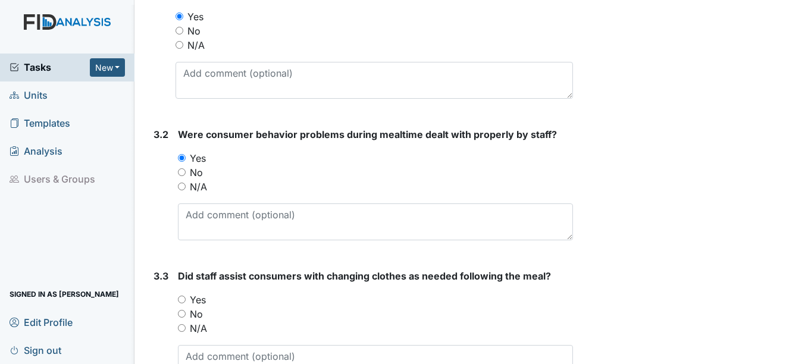
radio input "true"
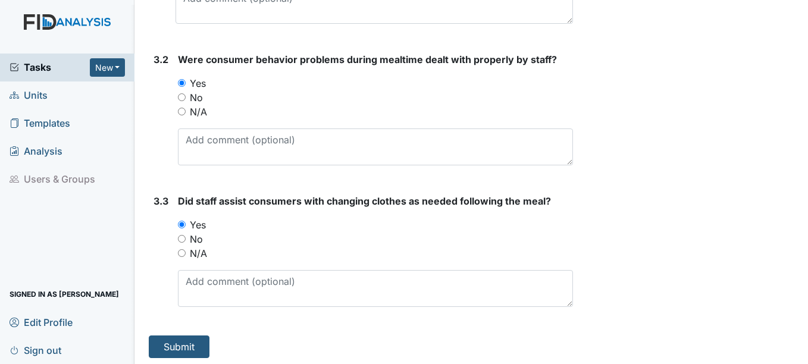
scroll to position [3709, 0]
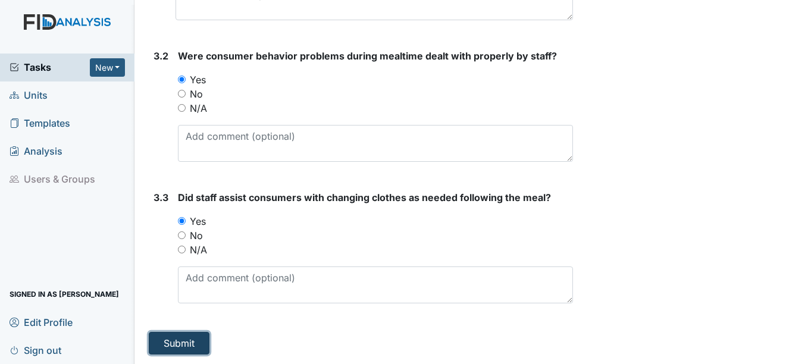
click at [201, 341] on button "Submit" at bounding box center [179, 343] width 61 height 23
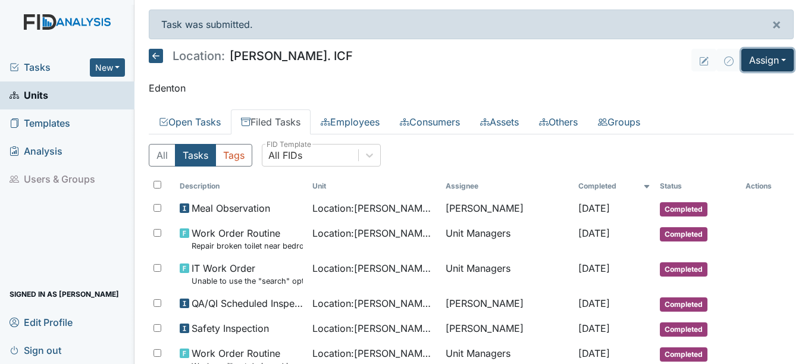
click at [763, 60] on button "Assign" at bounding box center [768, 60] width 52 height 23
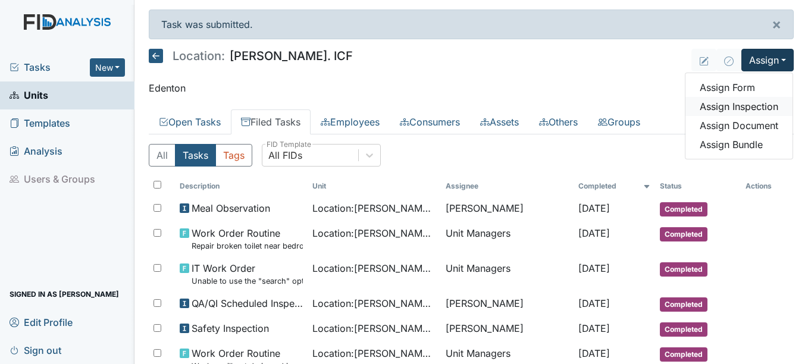
click at [733, 108] on link "Assign Inspection" at bounding box center [739, 106] width 107 height 19
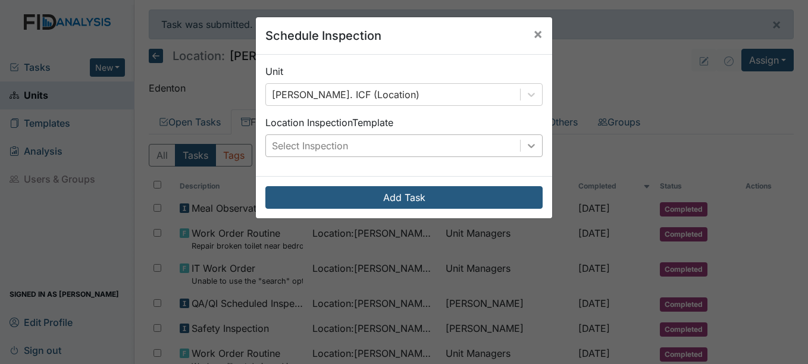
click at [530, 149] on icon at bounding box center [532, 146] width 12 height 12
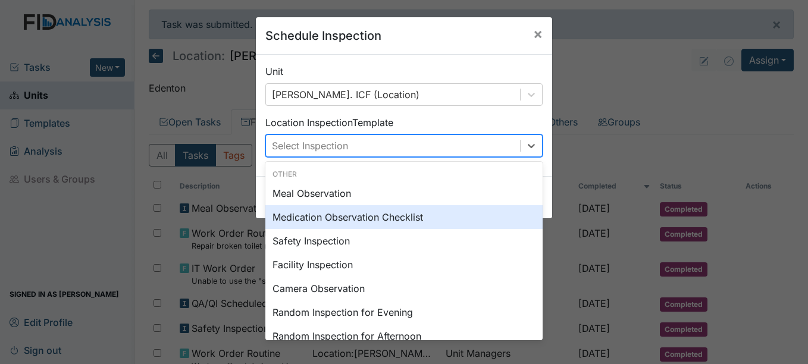
click at [353, 217] on div "Medication Observation Checklist" at bounding box center [403, 217] width 277 height 24
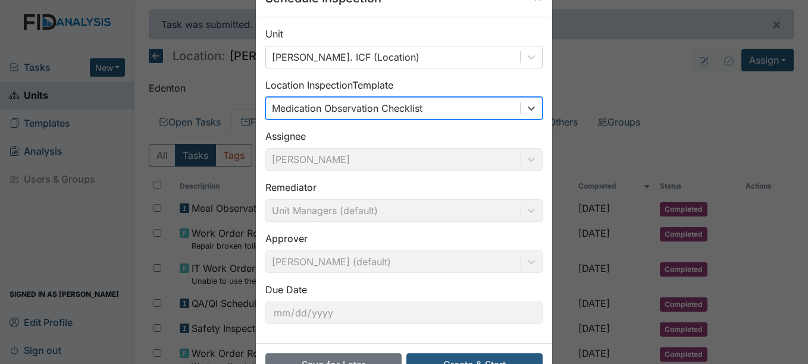
scroll to position [76, 0]
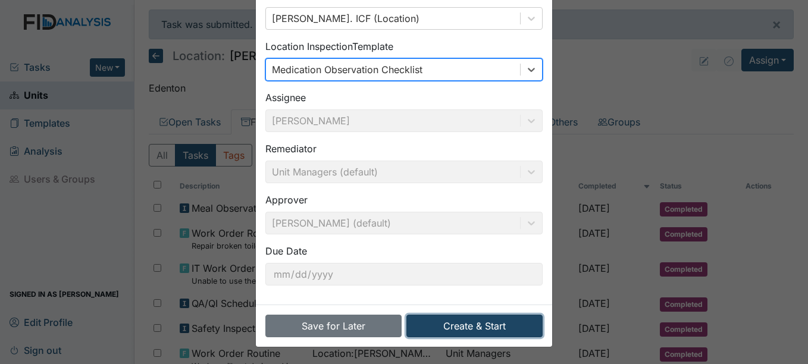
click at [448, 327] on button "Create & Start" at bounding box center [474, 326] width 136 height 23
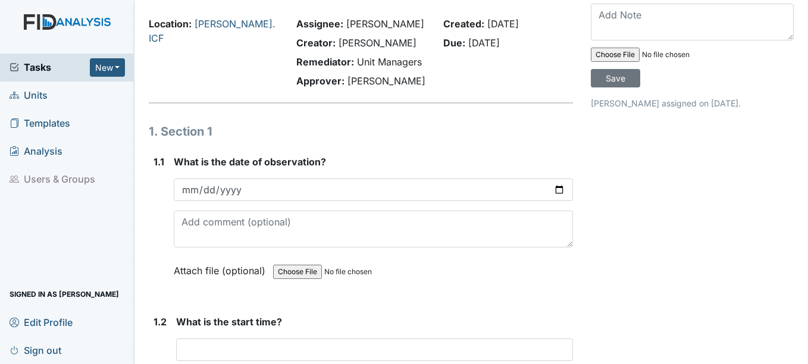
scroll to position [60, 0]
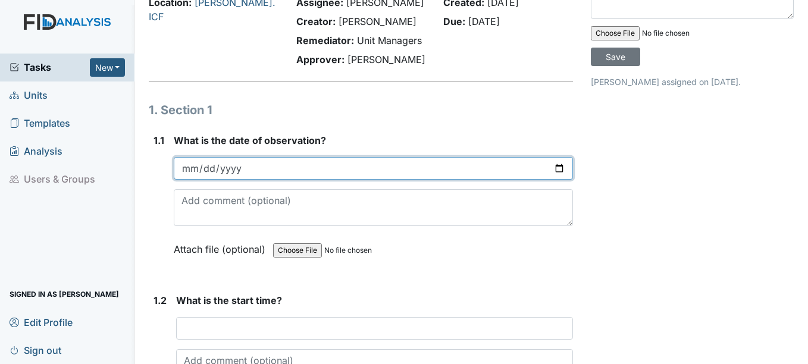
click at [182, 167] on input "date" at bounding box center [373, 168] width 399 height 23
type input "[DATE]"
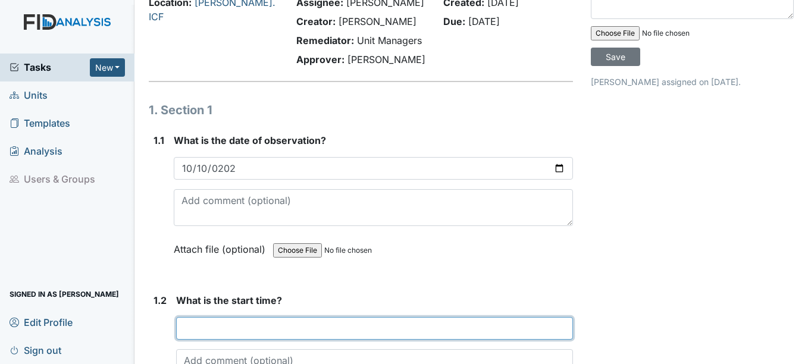
click at [215, 333] on input "text" at bounding box center [374, 328] width 396 height 23
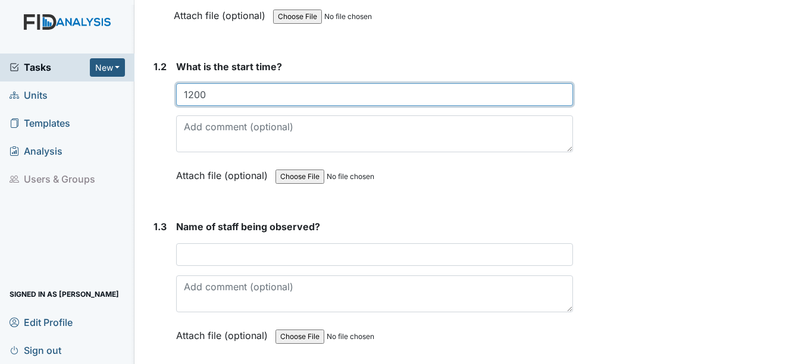
scroll to position [298, 0]
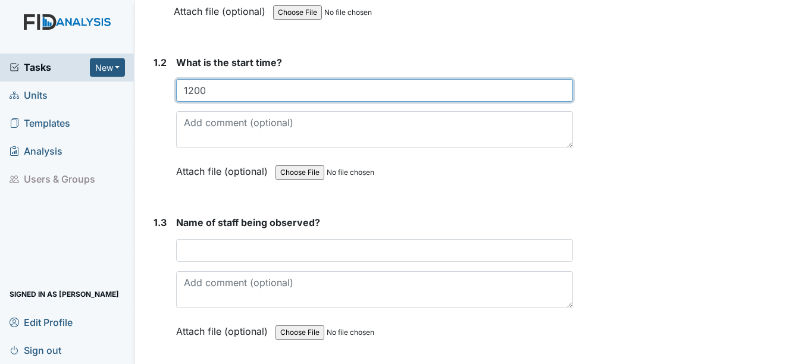
type input "1200"
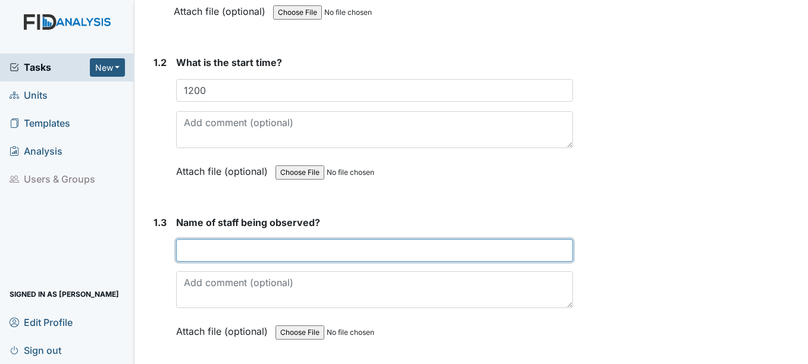
click at [220, 254] on input "text" at bounding box center [374, 250] width 396 height 23
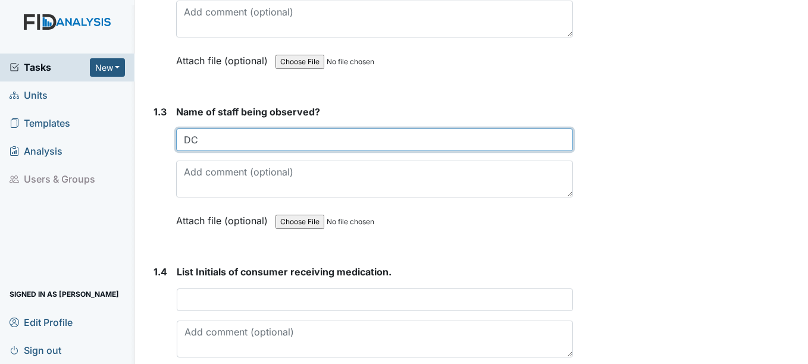
scroll to position [476, 0]
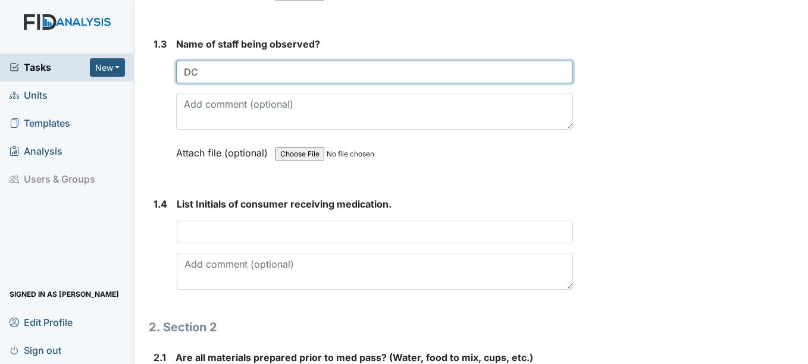
type input "DC"
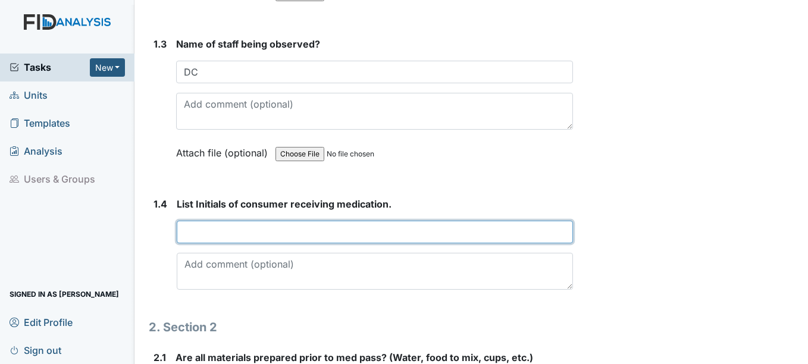
click at [221, 230] on input "text" at bounding box center [375, 232] width 396 height 23
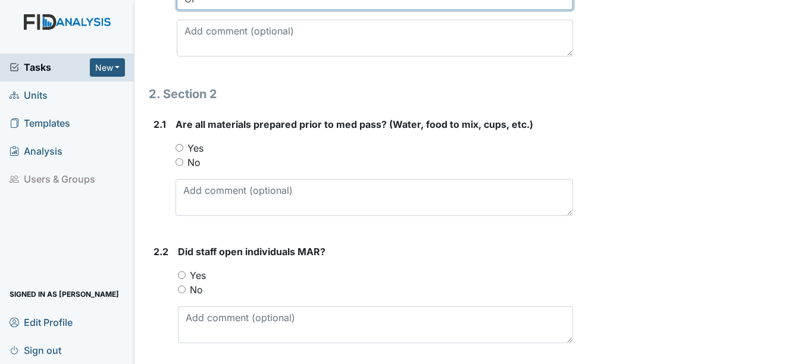
scroll to position [714, 0]
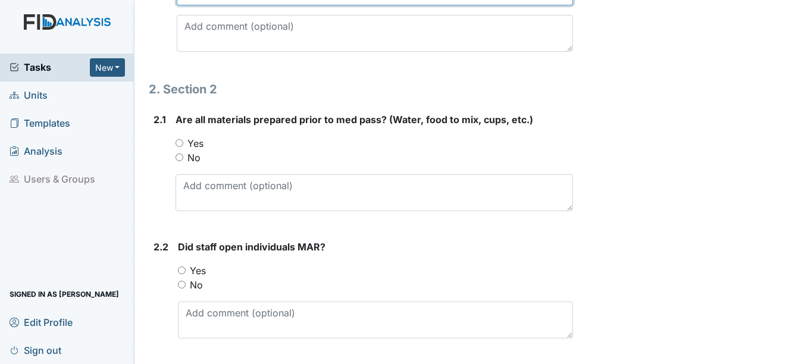
type input "CP"
click at [196, 146] on label "Yes" at bounding box center [195, 143] width 16 height 14
click at [183, 146] on input "Yes" at bounding box center [180, 143] width 8 height 8
radio input "true"
click at [204, 273] on label "Yes" at bounding box center [198, 271] width 16 height 14
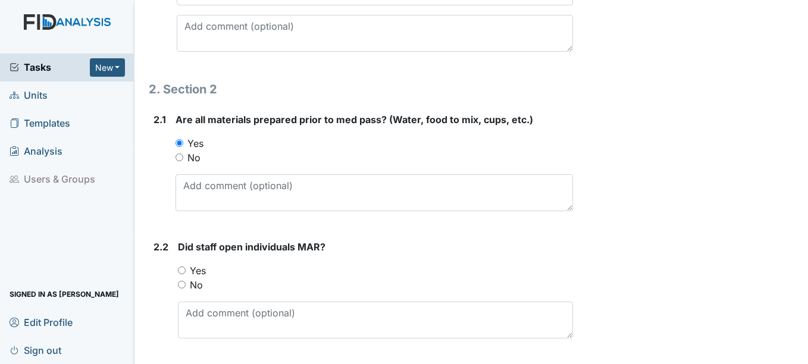
click at [186, 273] on input "Yes" at bounding box center [182, 271] width 8 height 8
radio input "true"
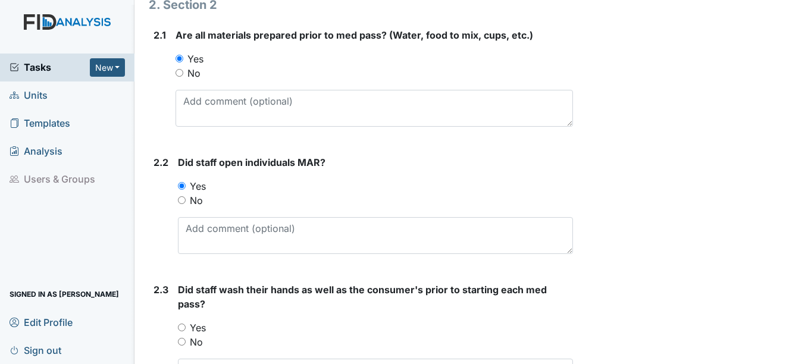
scroll to position [833, 0]
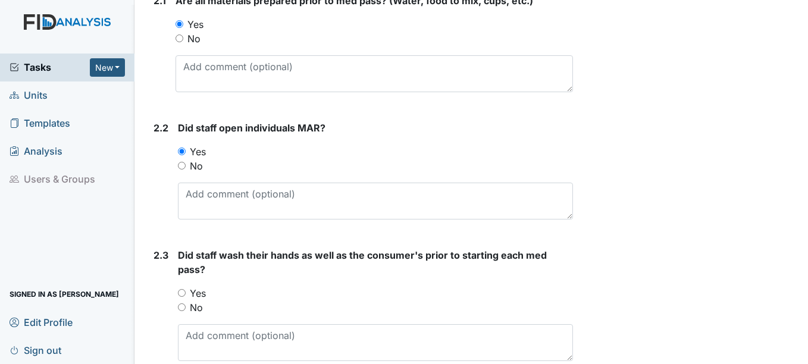
click at [206, 301] on div "No" at bounding box center [375, 308] width 395 height 14
click at [200, 294] on label "Yes" at bounding box center [198, 293] width 16 height 14
click at [186, 294] on input "Yes" at bounding box center [182, 293] width 8 height 8
radio input "true"
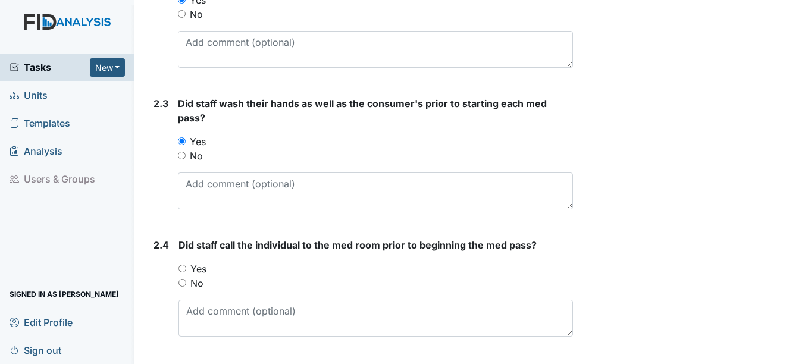
scroll to position [1012, 0]
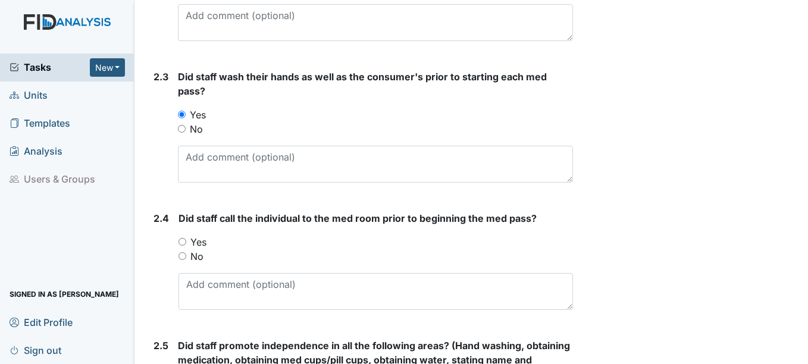
click at [192, 244] on label "Yes" at bounding box center [198, 242] width 16 height 14
click at [186, 244] on input "Yes" at bounding box center [183, 242] width 8 height 8
radio input "true"
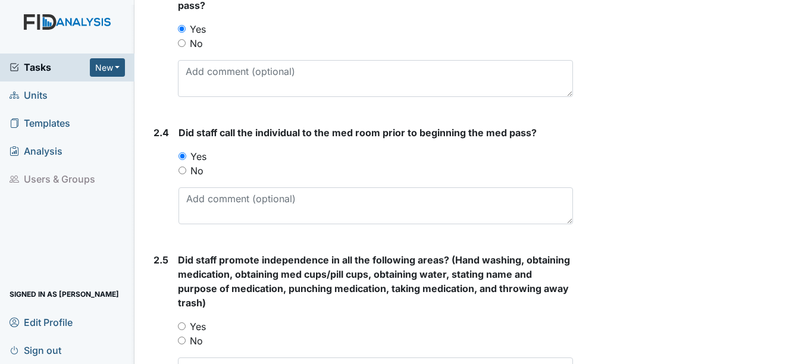
scroll to position [1131, 0]
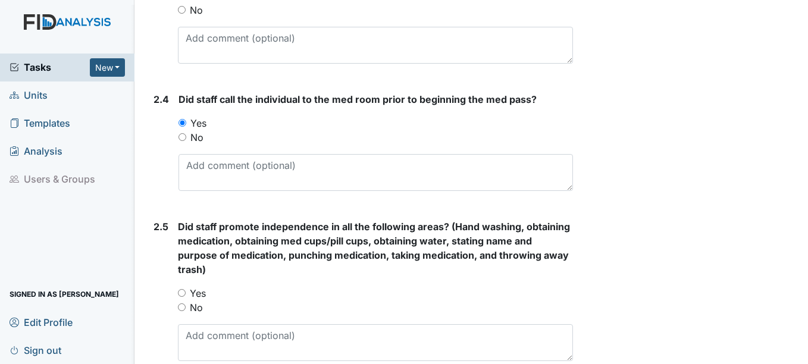
click at [196, 295] on label "Yes" at bounding box center [198, 293] width 16 height 14
click at [186, 295] on input "Yes" at bounding box center [182, 293] width 8 height 8
radio input "true"
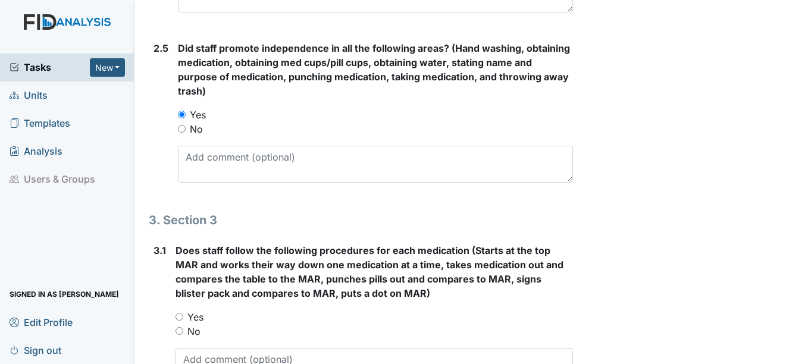
scroll to position [1369, 0]
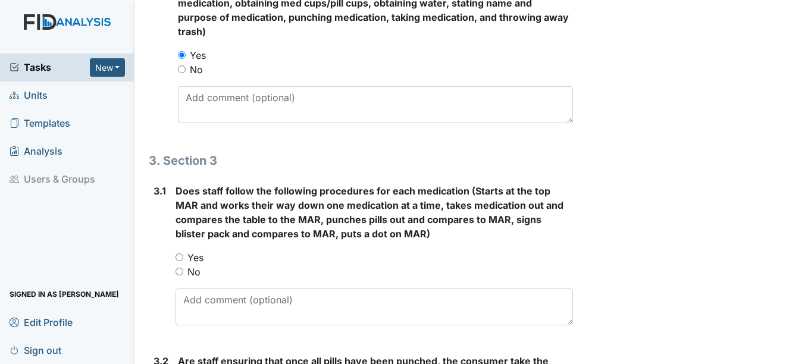
click at [197, 259] on label "Yes" at bounding box center [195, 258] width 16 height 14
click at [183, 259] on input "Yes" at bounding box center [180, 258] width 8 height 8
radio input "true"
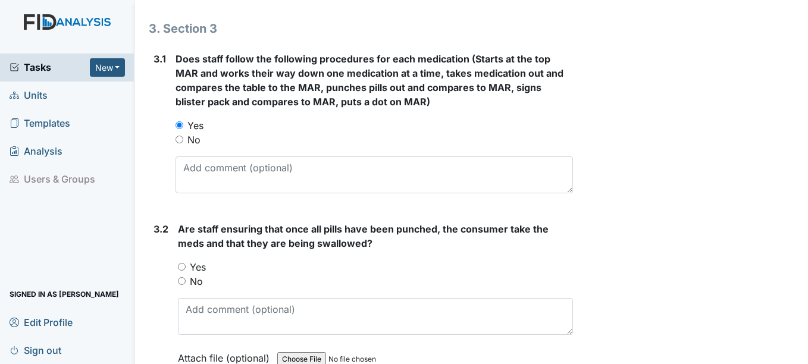
scroll to position [1607, 0]
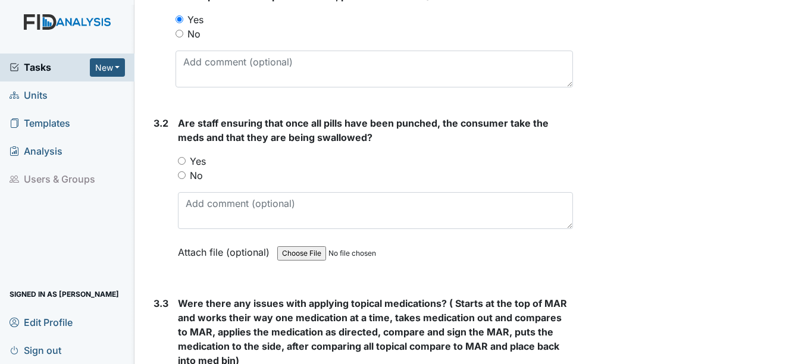
click at [201, 158] on label "Yes" at bounding box center [198, 161] width 16 height 14
click at [186, 158] on input "Yes" at bounding box center [182, 161] width 8 height 8
radio input "true"
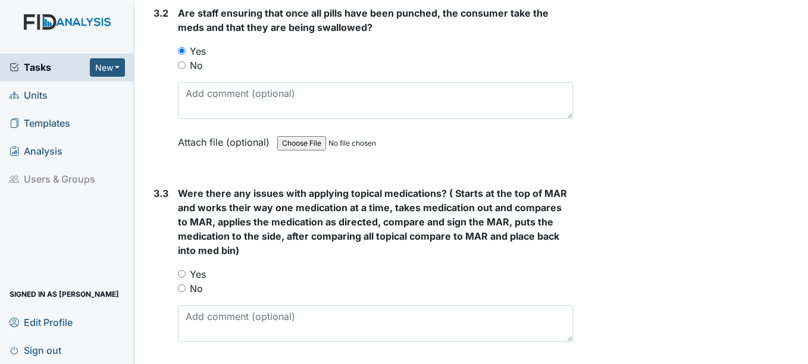
scroll to position [1726, 0]
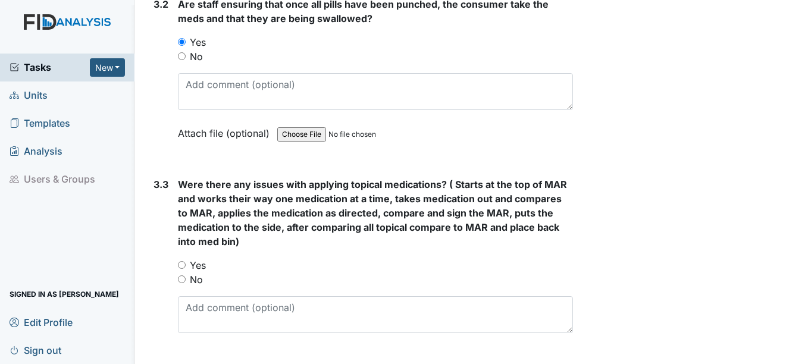
click at [202, 283] on label "No" at bounding box center [196, 280] width 13 height 14
click at [186, 283] on input "No" at bounding box center [182, 280] width 8 height 8
radio input "true"
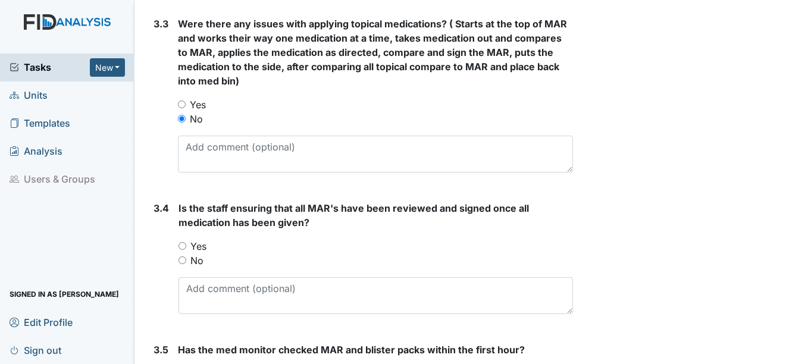
scroll to position [1904, 0]
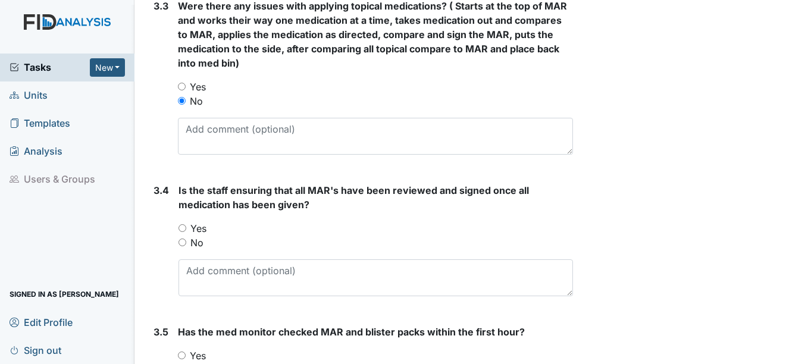
click at [202, 233] on label "Yes" at bounding box center [198, 228] width 16 height 14
click at [186, 232] on input "Yes" at bounding box center [183, 228] width 8 height 8
radio input "true"
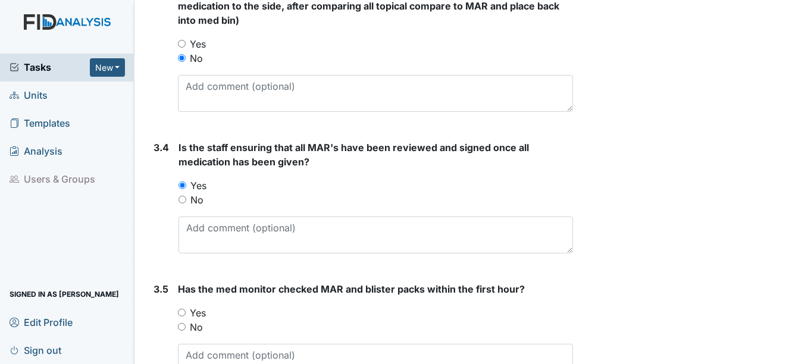
scroll to position [2023, 0]
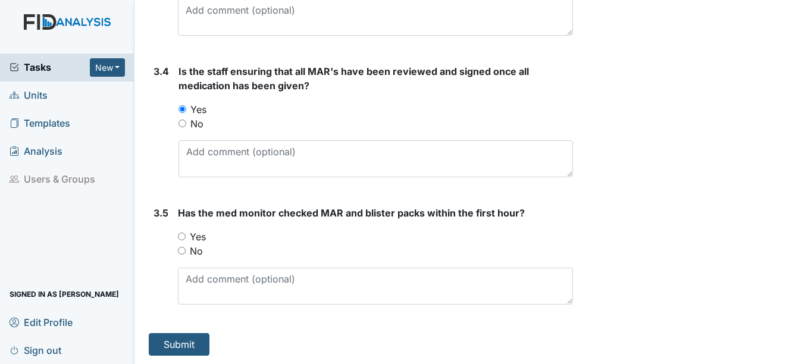
click at [202, 233] on label "Yes" at bounding box center [198, 237] width 16 height 14
click at [186, 233] on input "Yes" at bounding box center [182, 237] width 8 height 8
radio input "true"
click at [190, 339] on button "Submit" at bounding box center [179, 344] width 61 height 23
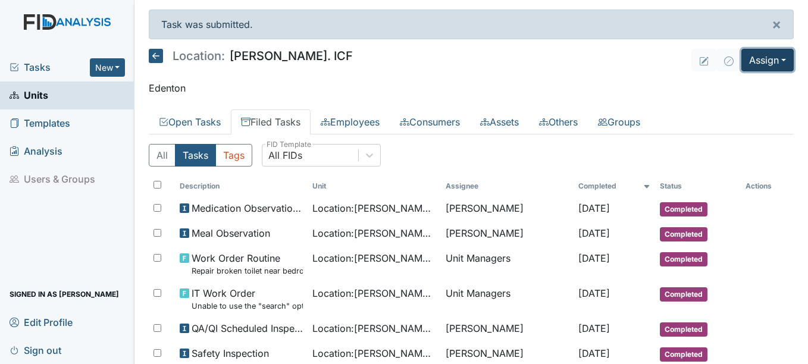
click at [750, 69] on button "Assign" at bounding box center [768, 60] width 52 height 23
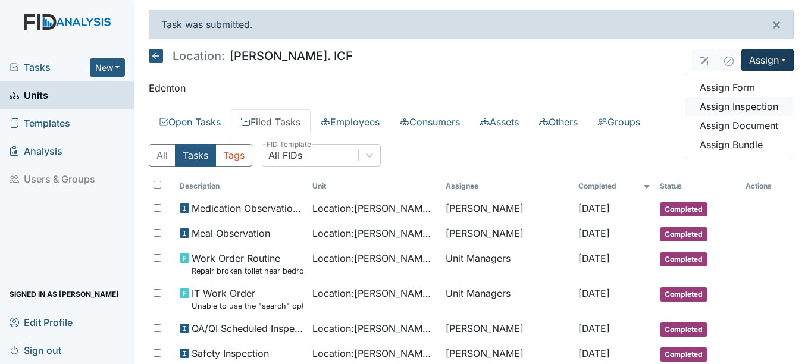
click at [733, 105] on link "Assign Inspection" at bounding box center [739, 106] width 107 height 19
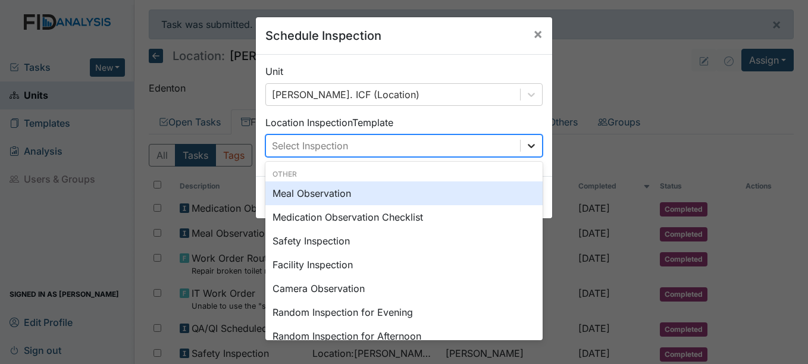
click at [534, 149] on div at bounding box center [531, 145] width 21 height 21
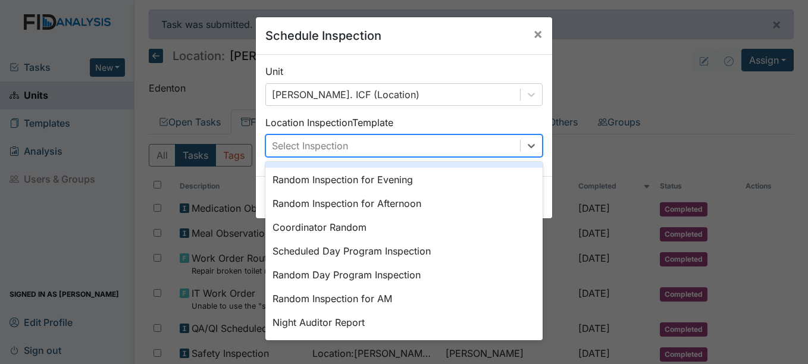
scroll to position [205, 0]
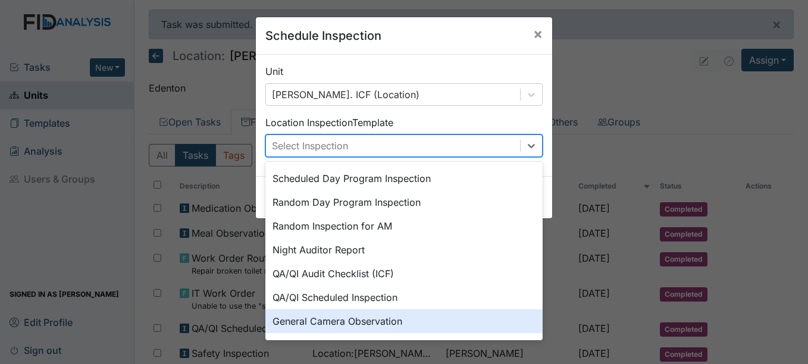
click at [377, 317] on div "General Camera Observation" at bounding box center [403, 321] width 277 height 24
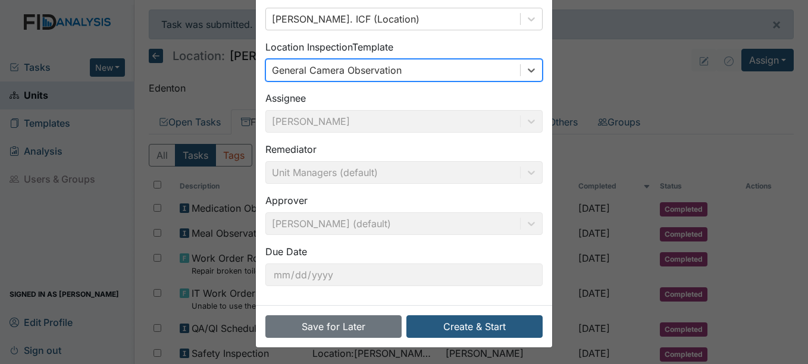
scroll to position [76, 0]
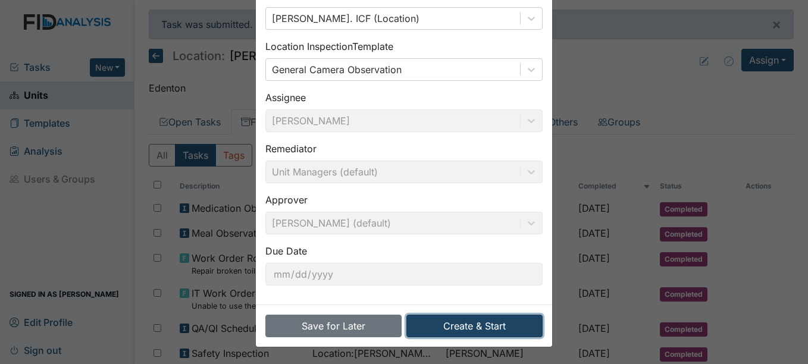
click at [466, 323] on button "Create & Start" at bounding box center [474, 326] width 136 height 23
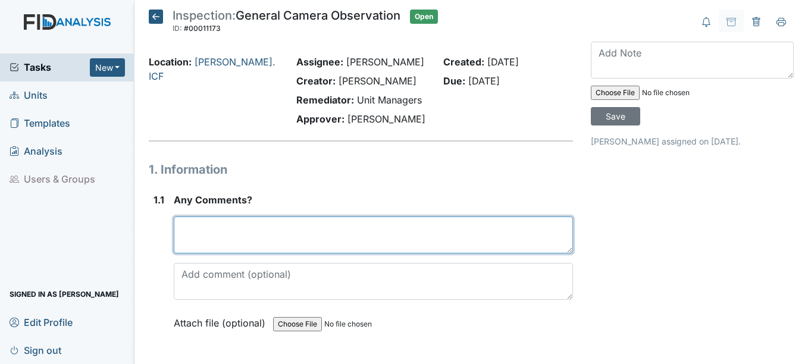
click at [262, 243] on textarea at bounding box center [373, 235] width 399 height 37
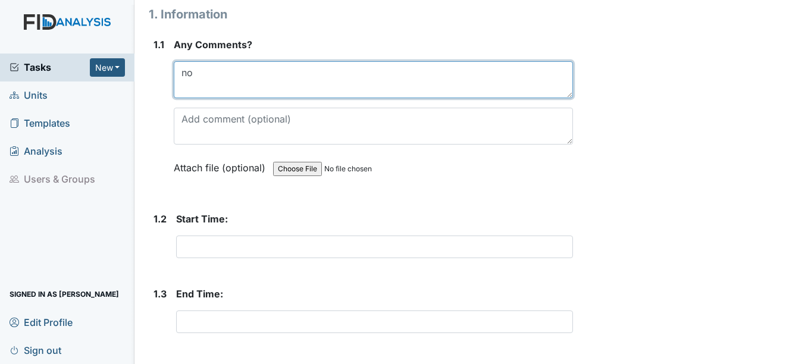
scroll to position [179, 0]
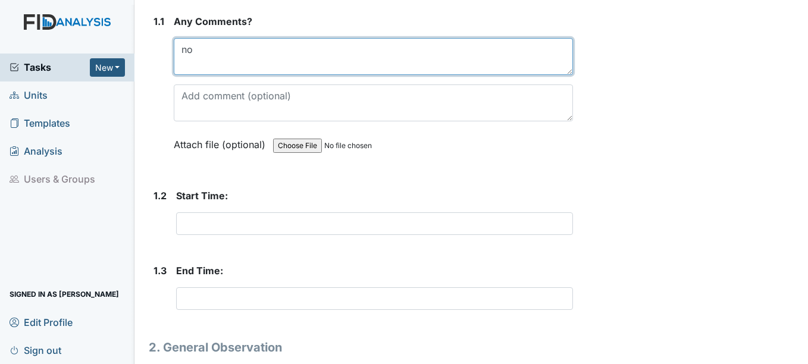
type textarea "no"
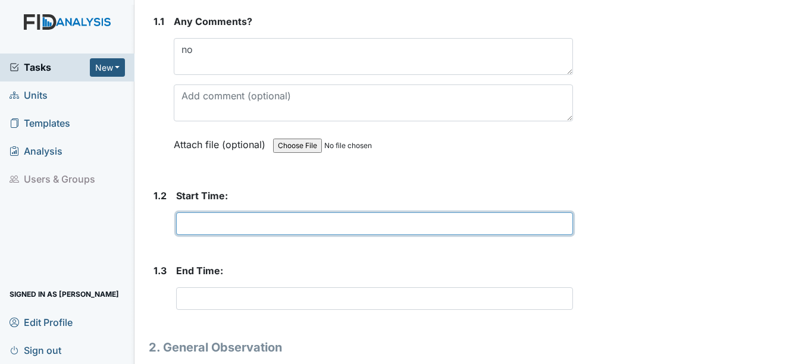
click at [232, 230] on input "text" at bounding box center [374, 223] width 396 height 23
type input "740am"
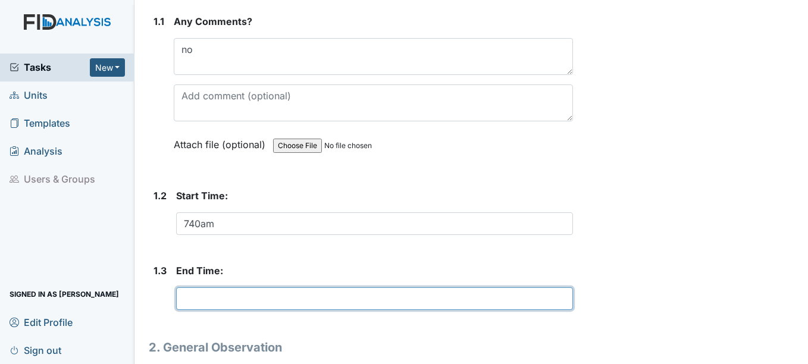
click at [243, 304] on input "text" at bounding box center [374, 298] width 396 height 23
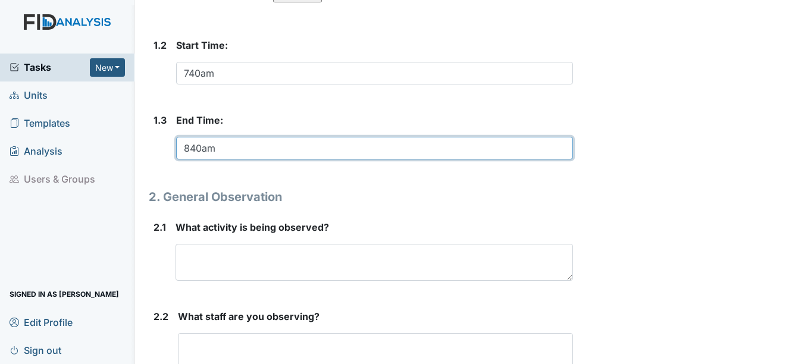
scroll to position [417, 0]
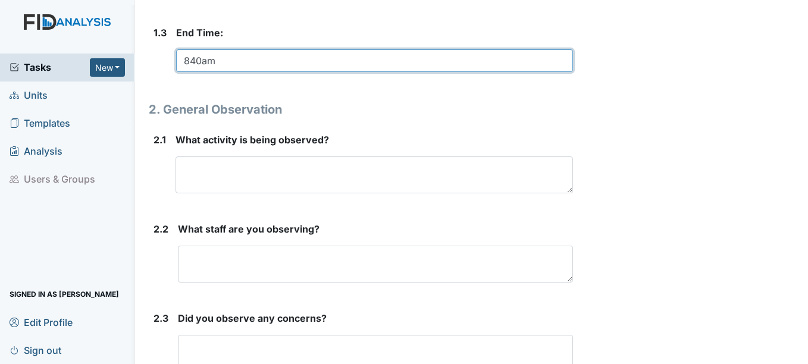
type input "840am"
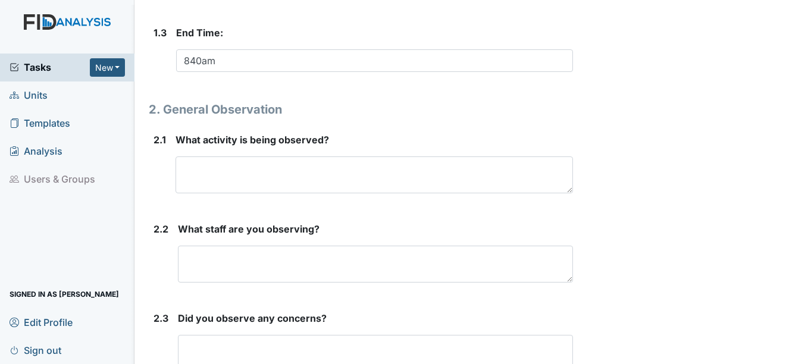
click at [207, 206] on div "1. Information 1.1 Any Comments? no This field is required. Attach file (option…" at bounding box center [361, 83] width 424 height 679
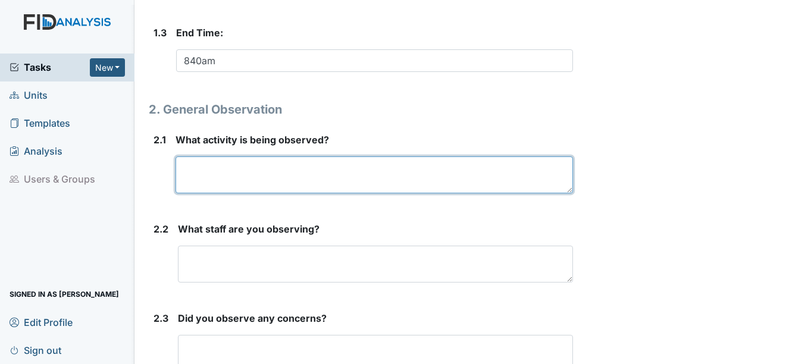
click at [206, 188] on textarea at bounding box center [374, 175] width 397 height 37
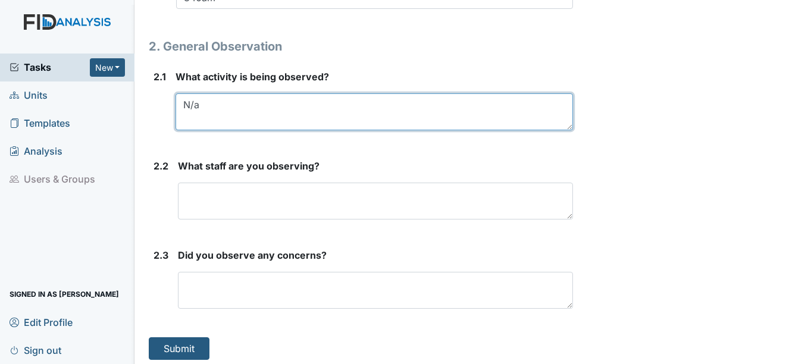
scroll to position [485, 0]
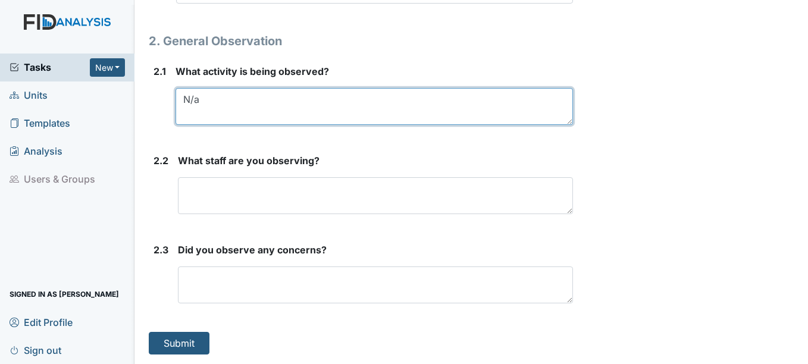
type textarea "N/a"
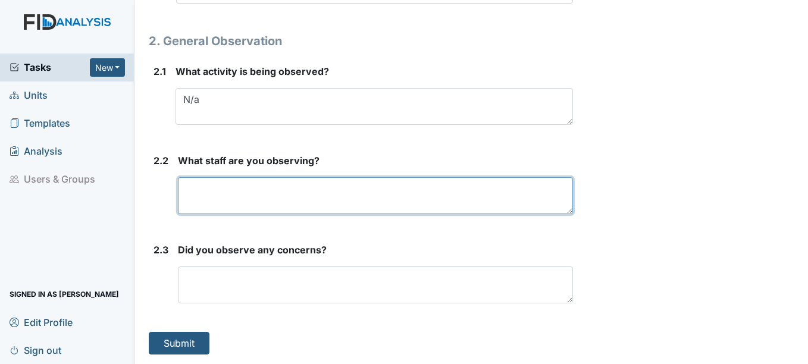
click at [205, 190] on textarea at bounding box center [375, 195] width 395 height 37
type textarea "LP and SH"
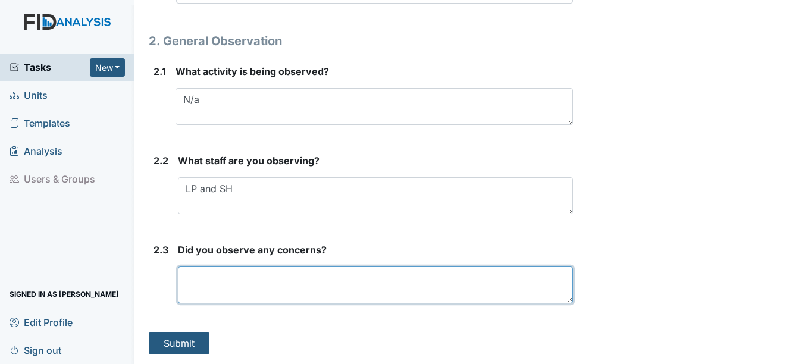
click at [223, 286] on textarea at bounding box center [375, 285] width 395 height 37
type textarea "no"
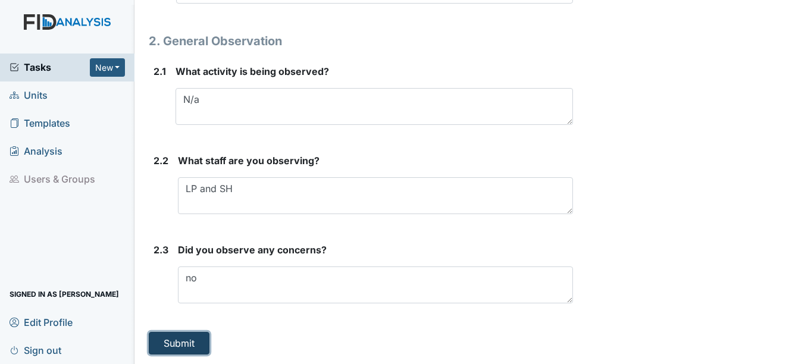
click at [189, 335] on button "Submit" at bounding box center [179, 343] width 61 height 23
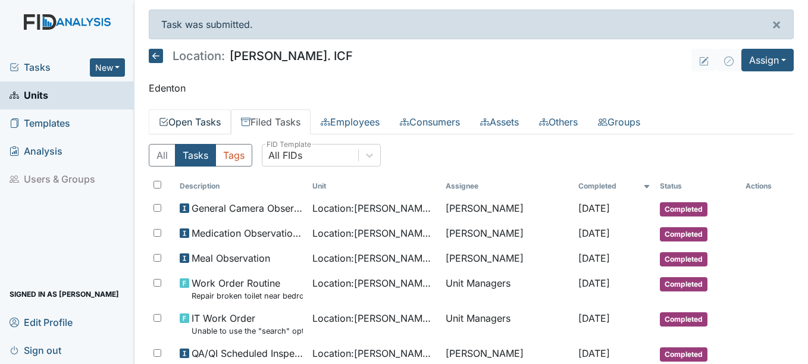
click at [204, 124] on link "Open Tasks" at bounding box center [190, 122] width 82 height 25
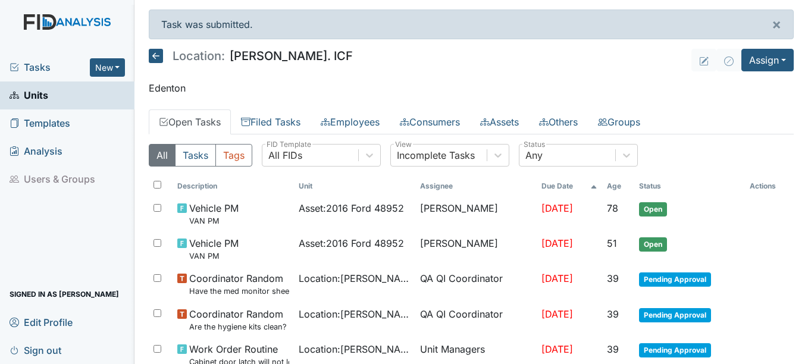
click at [36, 90] on span "Units" at bounding box center [29, 95] width 39 height 18
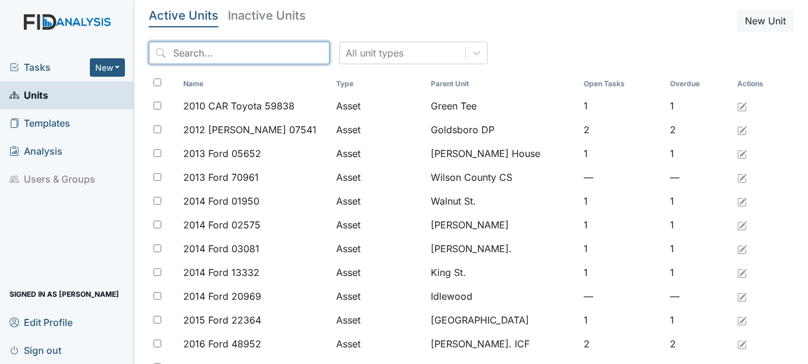
click at [228, 47] on input "search" at bounding box center [239, 53] width 181 height 23
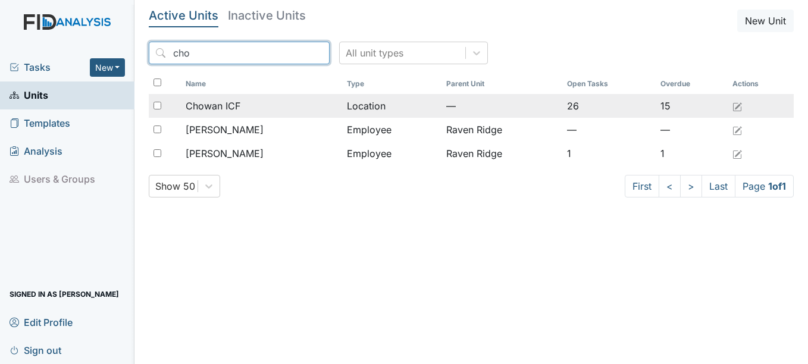
type input "cho"
click at [237, 105] on span "Chowan ICF" at bounding box center [213, 106] width 55 height 14
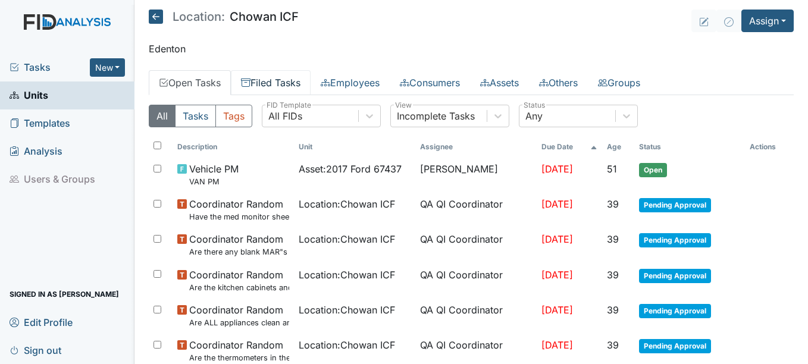
click at [293, 86] on link "Filed Tasks" at bounding box center [271, 82] width 80 height 25
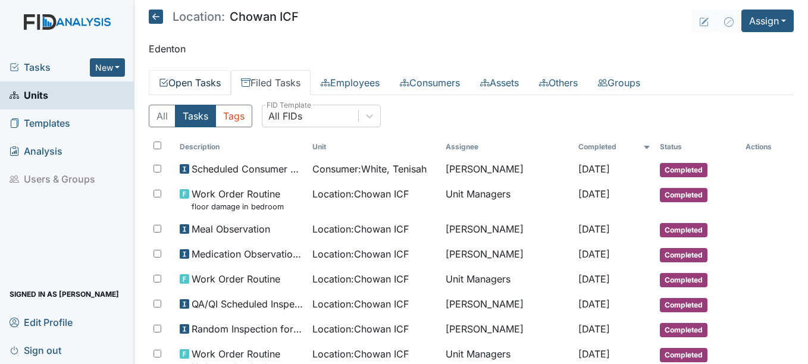
click at [207, 78] on link "Open Tasks" at bounding box center [190, 82] width 82 height 25
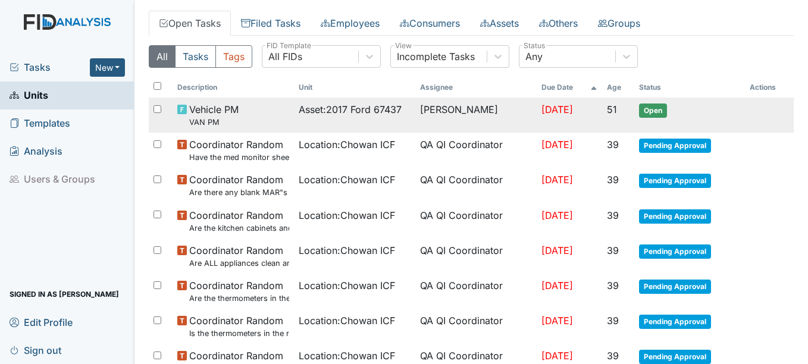
scroll to position [119, 0]
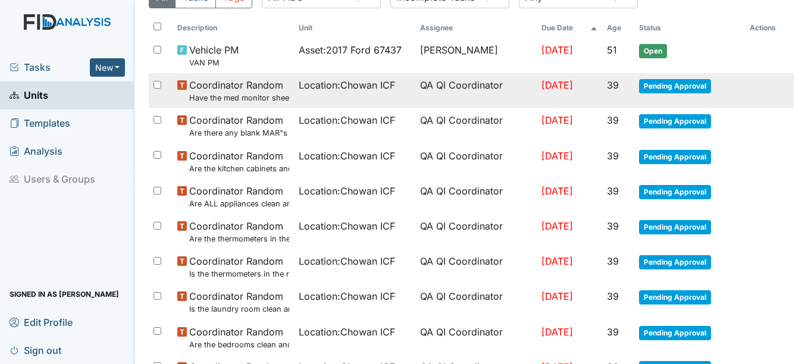
click at [680, 85] on span "Pending Approval" at bounding box center [675, 86] width 72 height 14
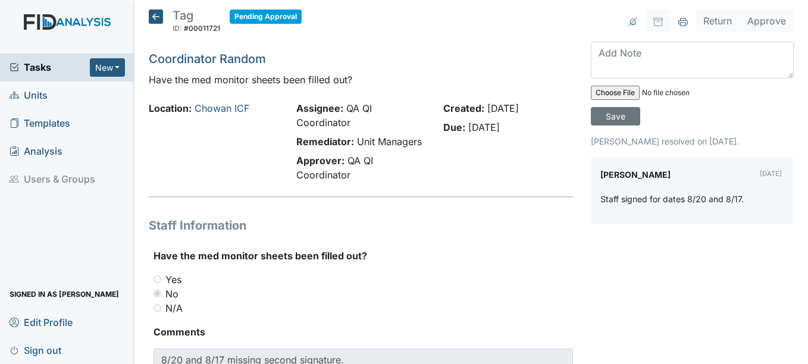
click at [151, 12] on icon at bounding box center [156, 17] width 14 height 14
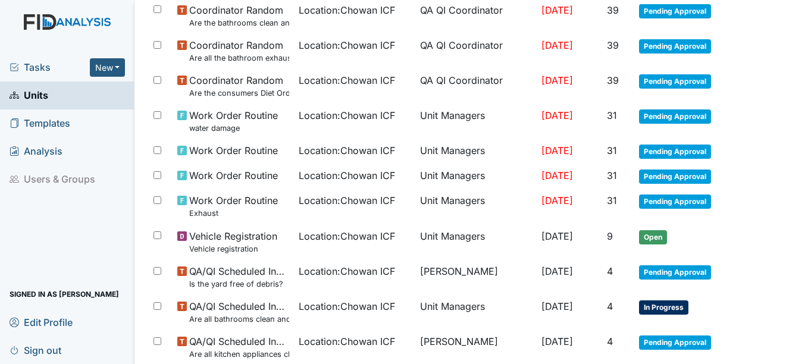
scroll to position [536, 0]
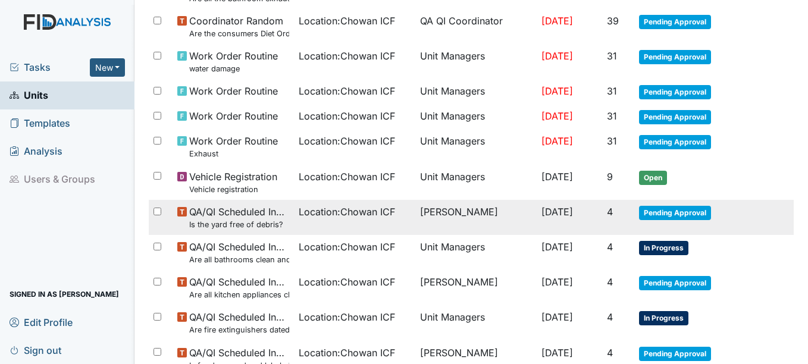
click at [670, 214] on span "Pending Approval" at bounding box center [675, 213] width 72 height 14
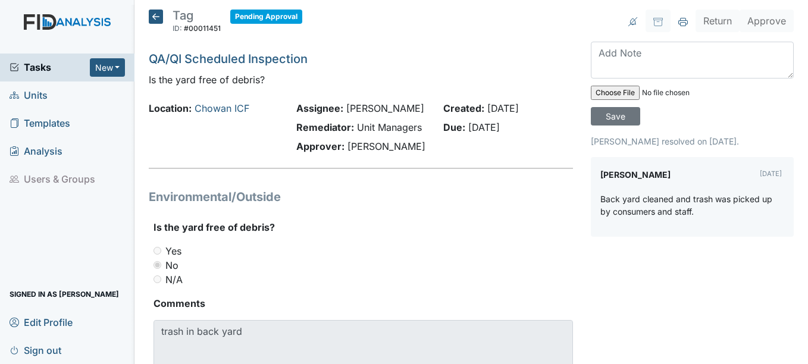
click at [152, 17] on icon at bounding box center [156, 17] width 14 height 14
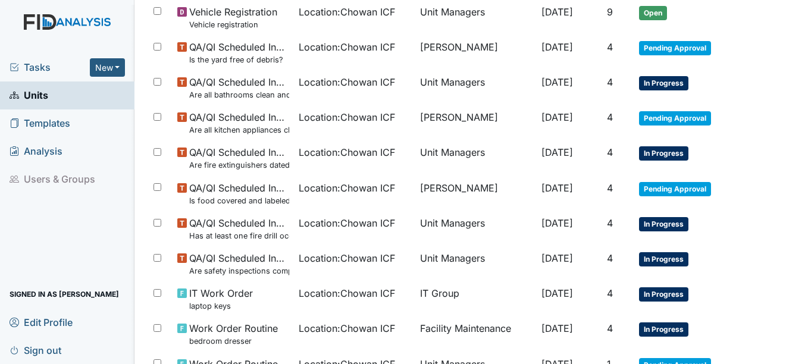
scroll to position [714, 0]
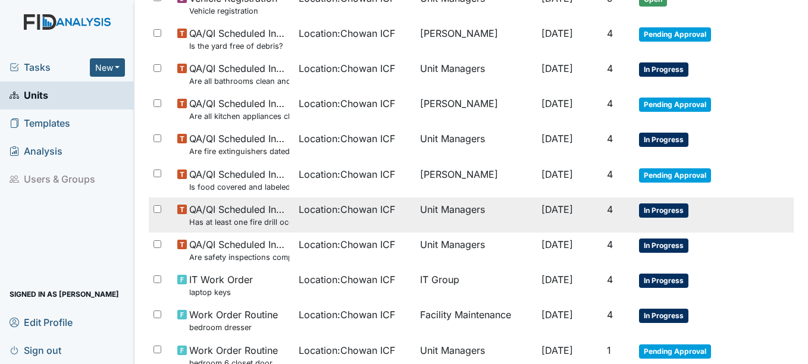
click at [653, 207] on span "In Progress" at bounding box center [663, 211] width 49 height 14
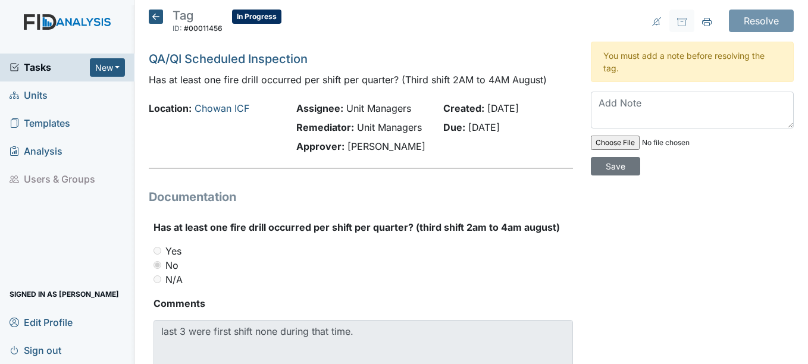
click at [160, 16] on icon at bounding box center [156, 17] width 14 height 14
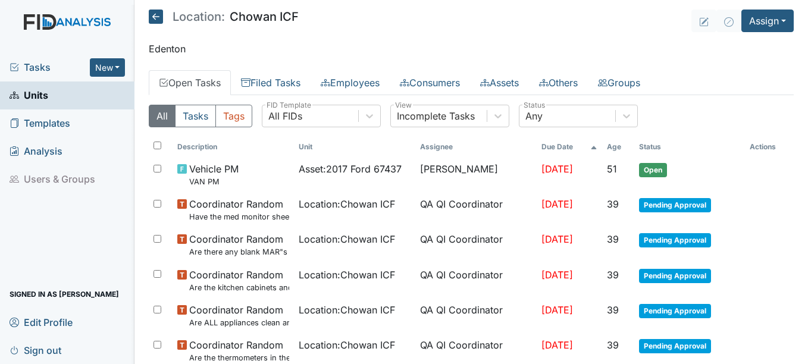
click at [161, 16] on icon at bounding box center [156, 17] width 14 height 14
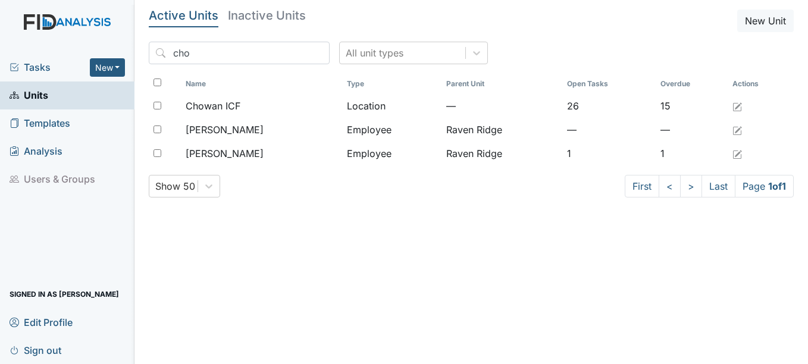
click at [40, 64] on span "Tasks" at bounding box center [50, 67] width 80 height 14
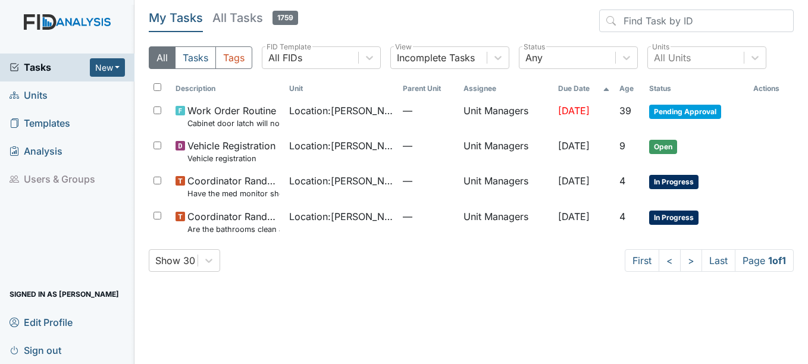
click at [37, 89] on span "Units" at bounding box center [29, 95] width 38 height 18
